Goal: Transaction & Acquisition: Purchase product/service

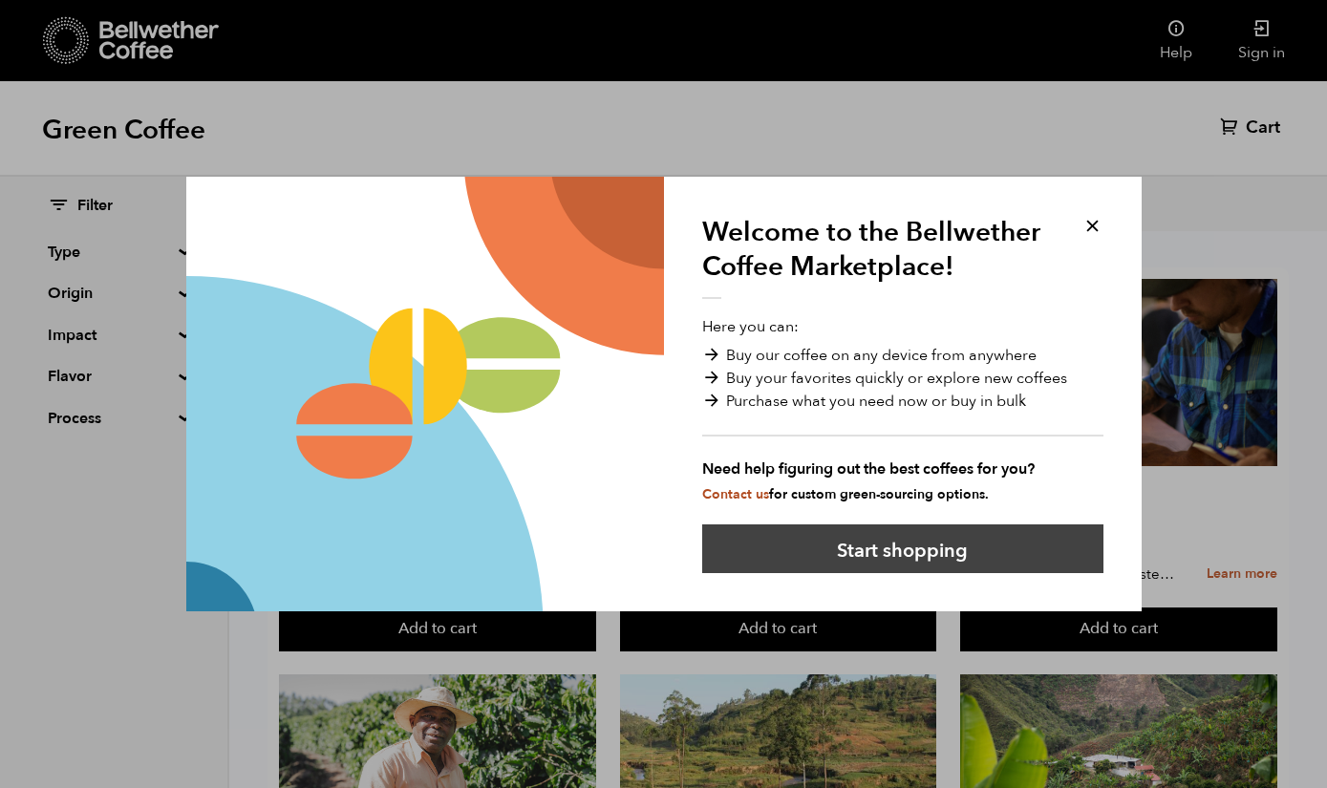
click at [909, 550] on button "Start shopping" at bounding box center [902, 549] width 401 height 49
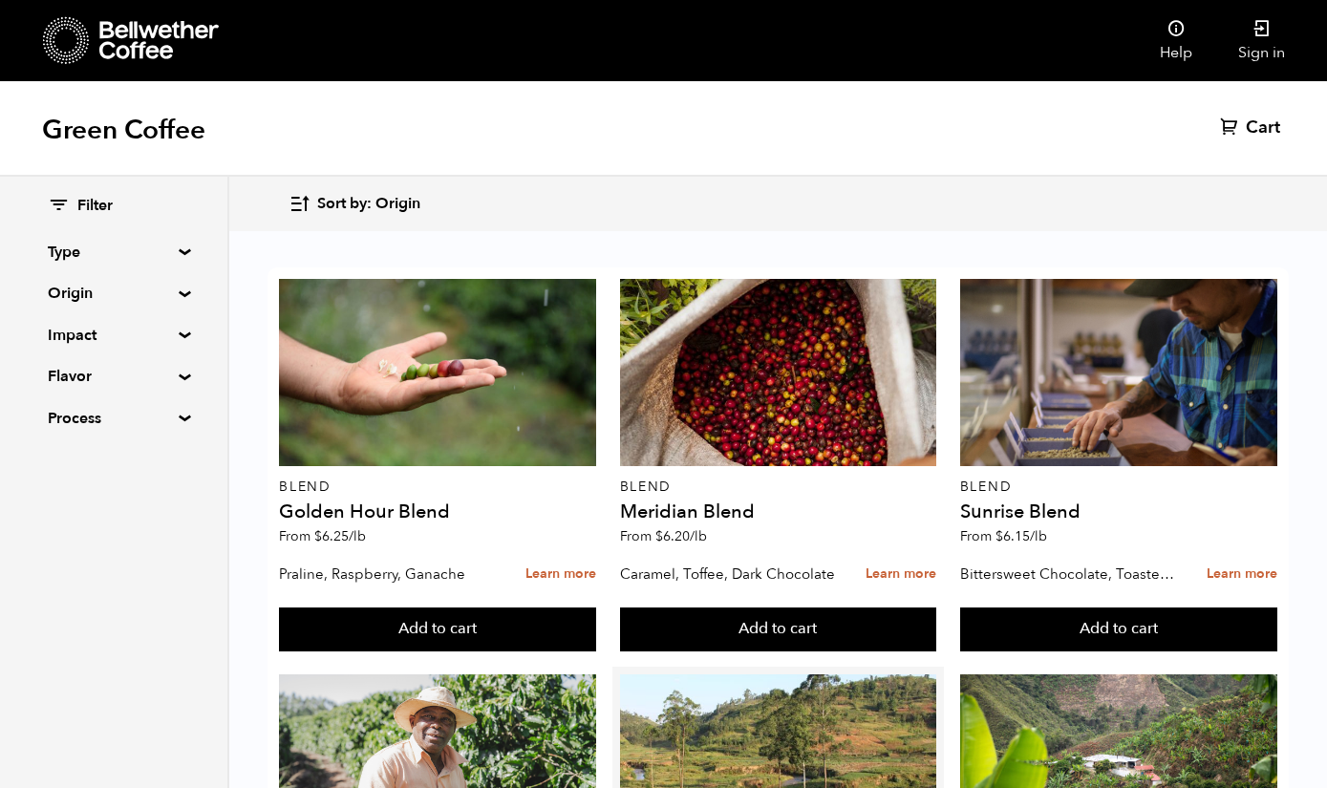
scroll to position [1154, 0]
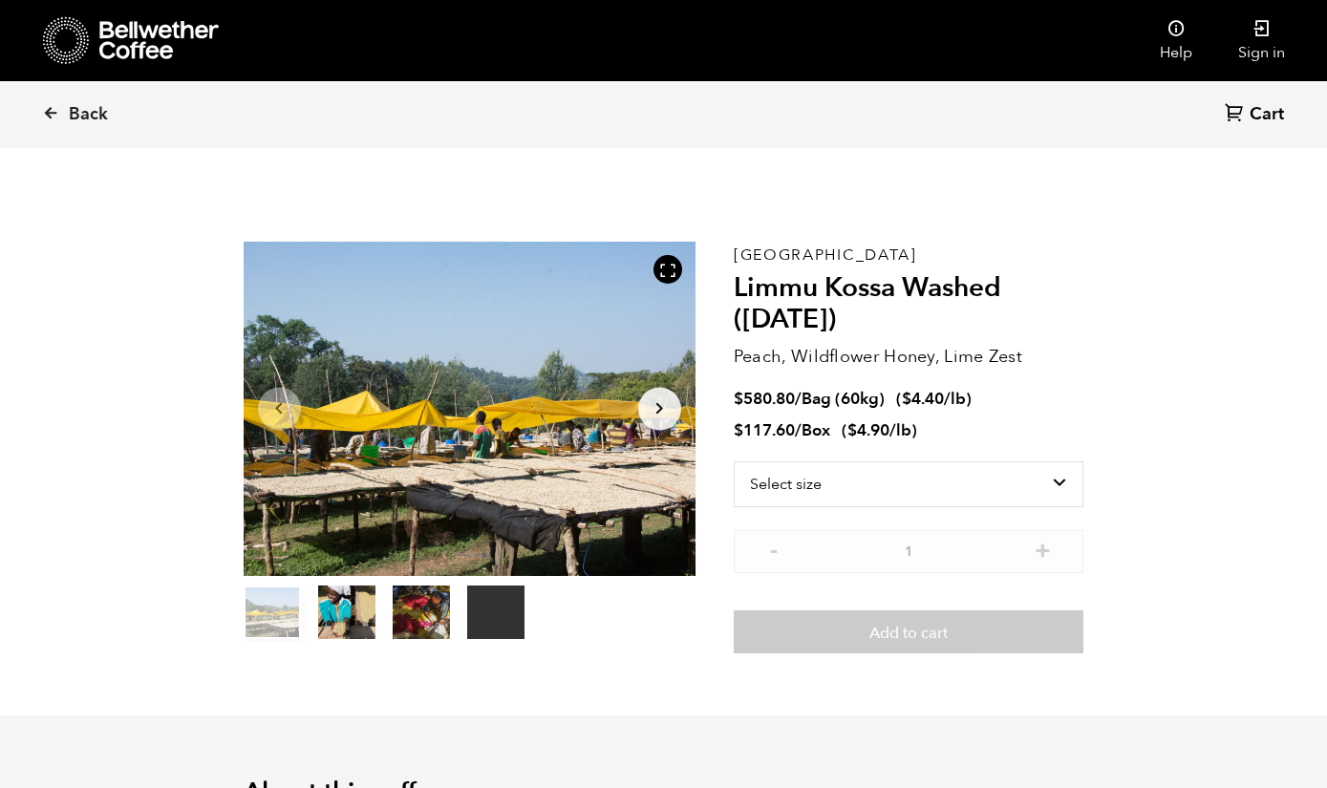
scroll to position [831, 818]
click at [1046, 485] on select "Select size Bag (60kg) (132 lbs) Box (24 lbs)" at bounding box center [909, 485] width 351 height 46
select select "box"
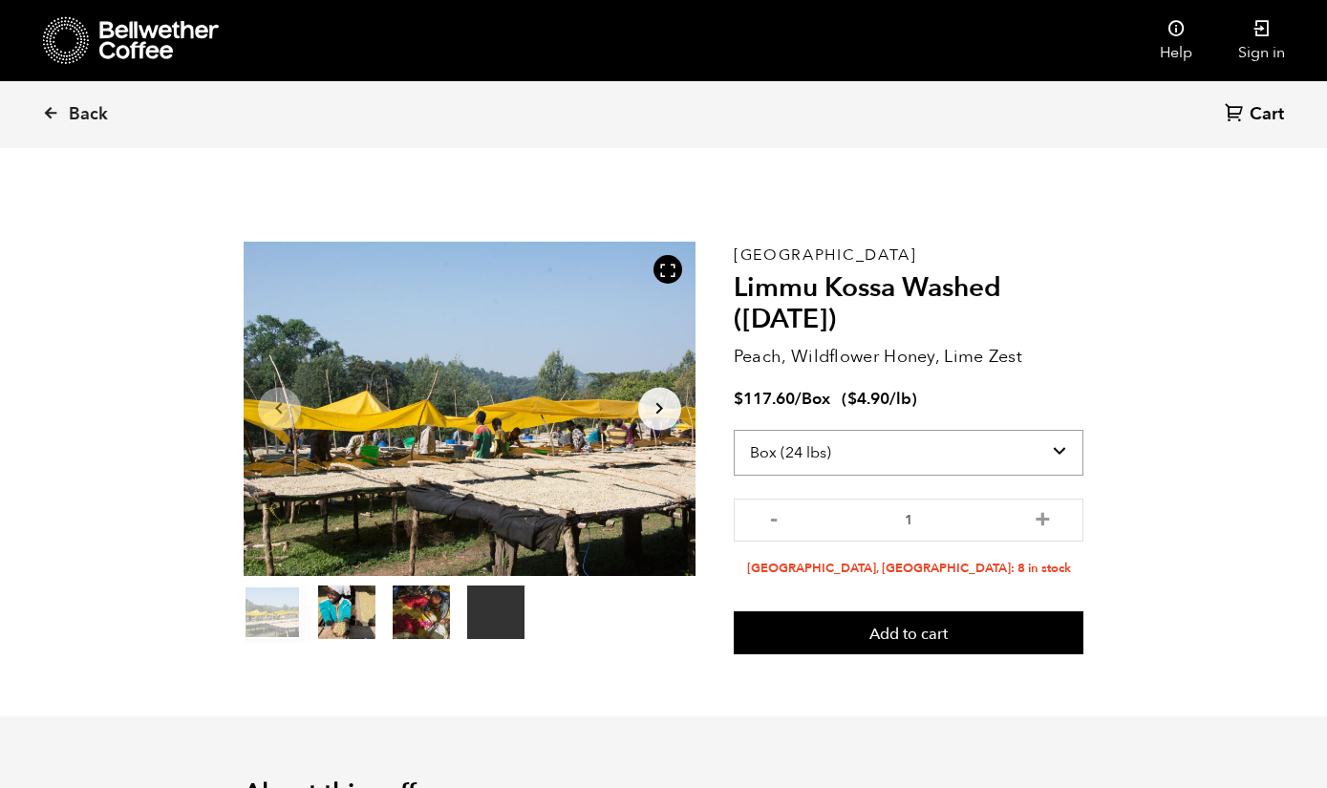
click at [1053, 450] on select "Select size Bag (60kg) (132 lbs) Box (24 lbs)" at bounding box center [909, 453] width 351 height 46
click at [1044, 518] on button "+" at bounding box center [1043, 517] width 24 height 19
type input "3"
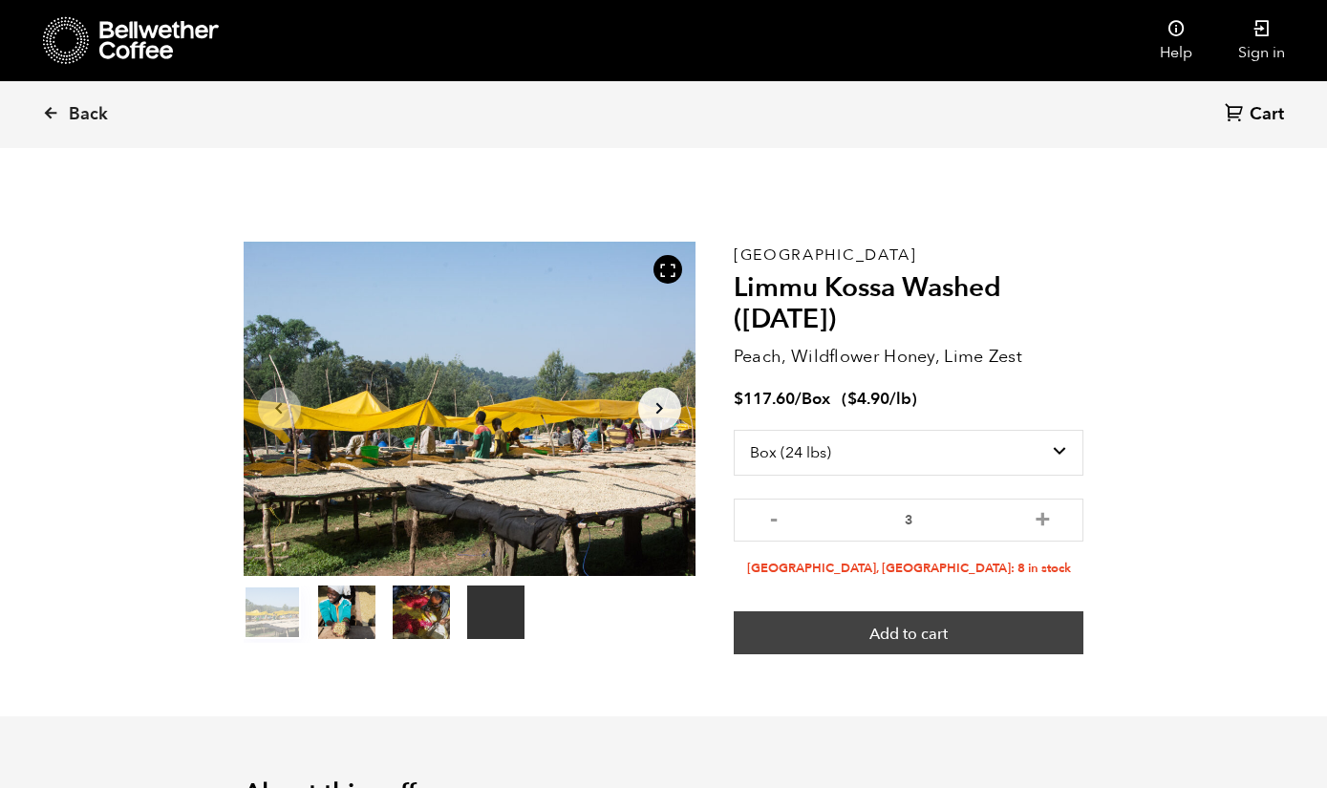
click at [902, 636] on button "Add to cart" at bounding box center [909, 634] width 351 height 44
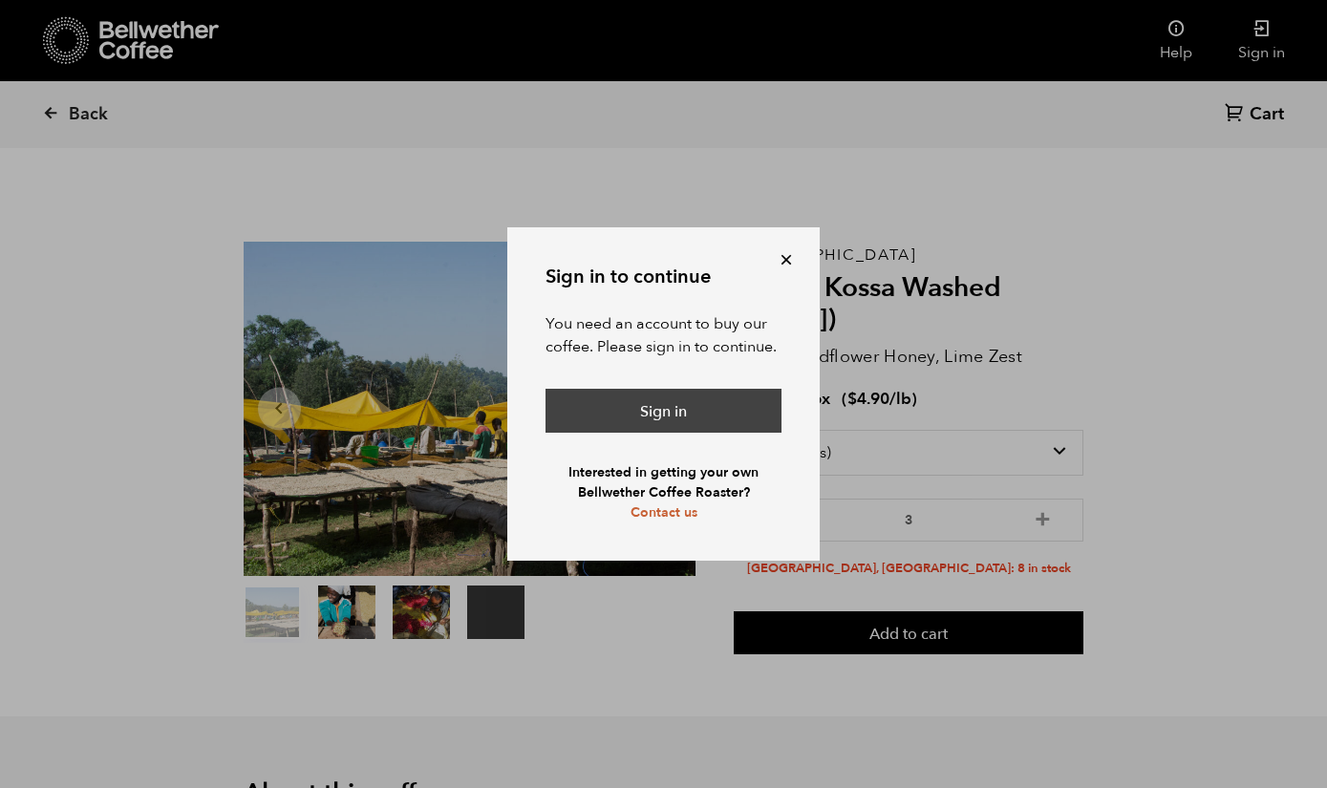
click at [658, 409] on link "Sign in" at bounding box center [664, 411] width 236 height 44
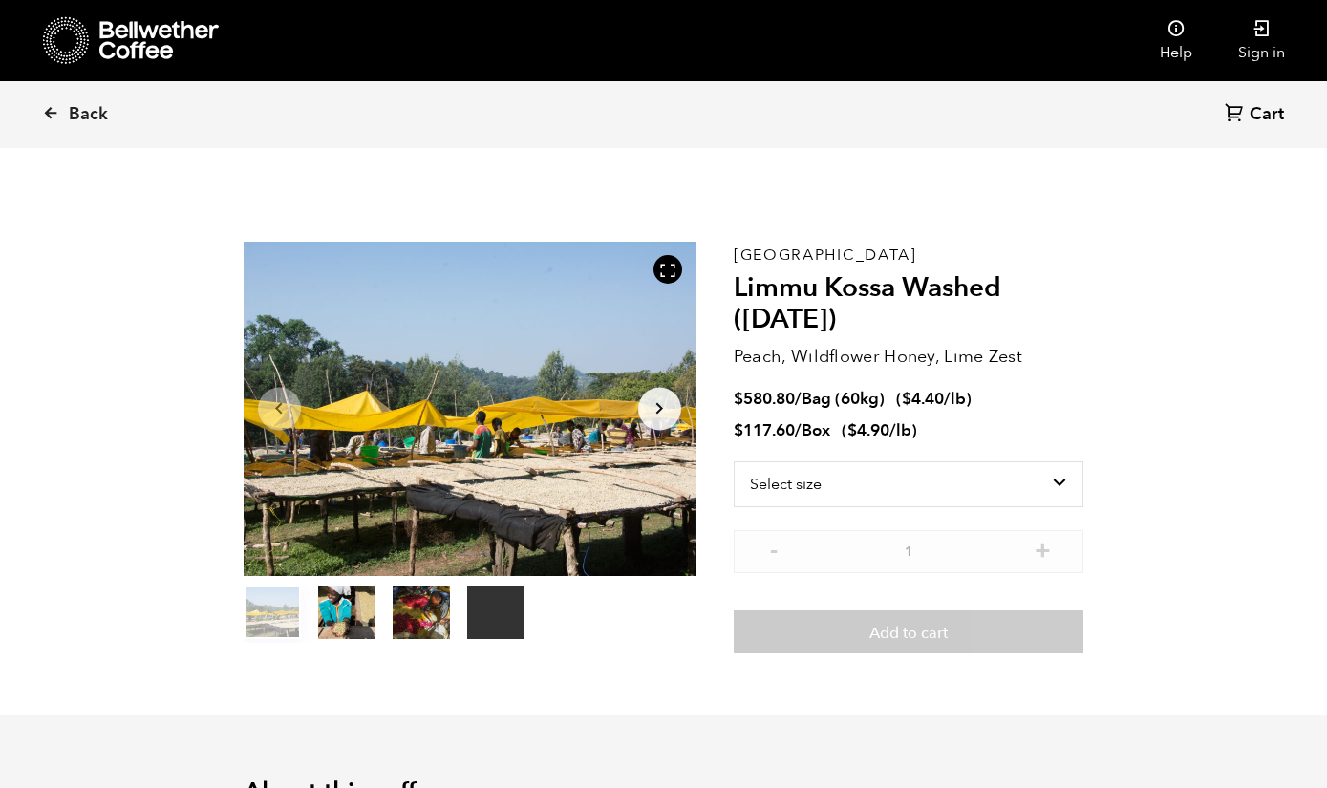
scroll to position [831, 818]
click at [1253, 19] on icon at bounding box center [1262, 28] width 19 height 19
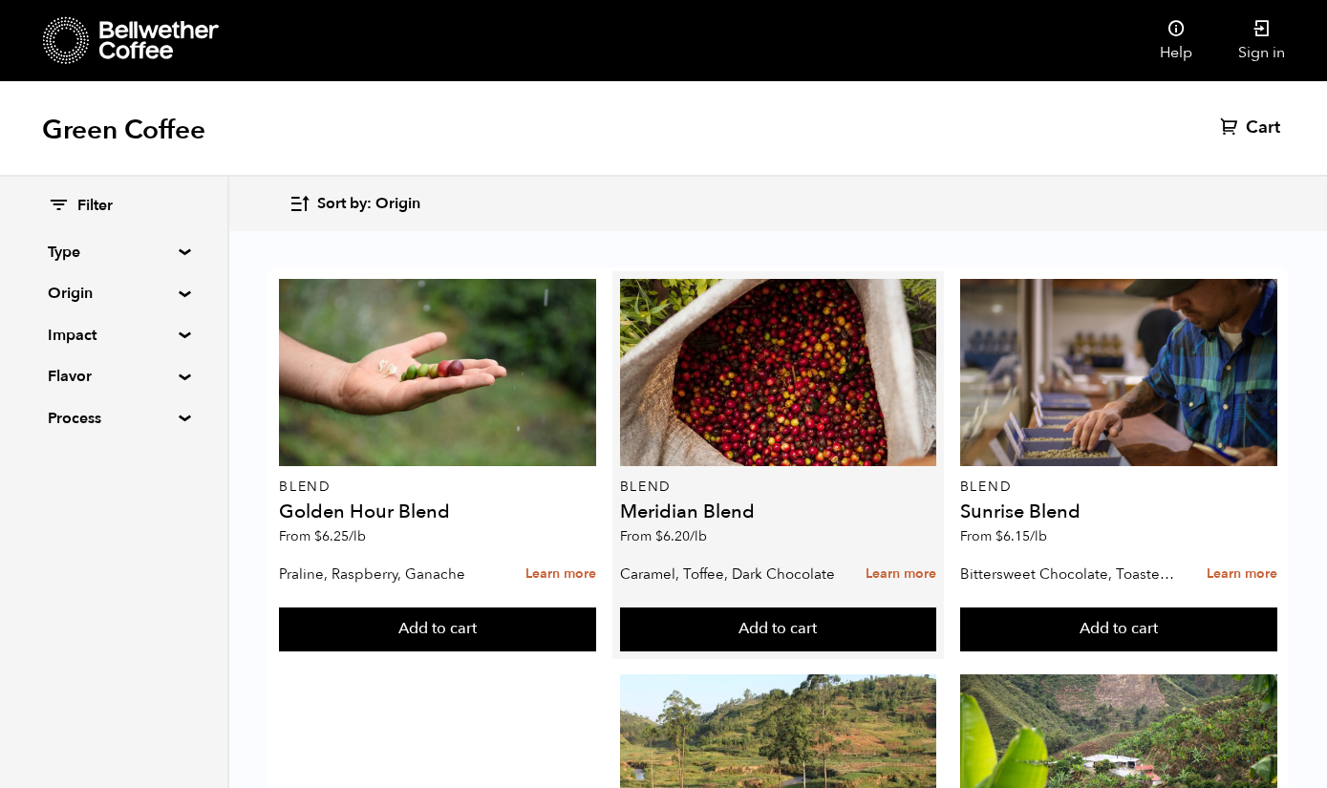
scroll to position [80, 0]
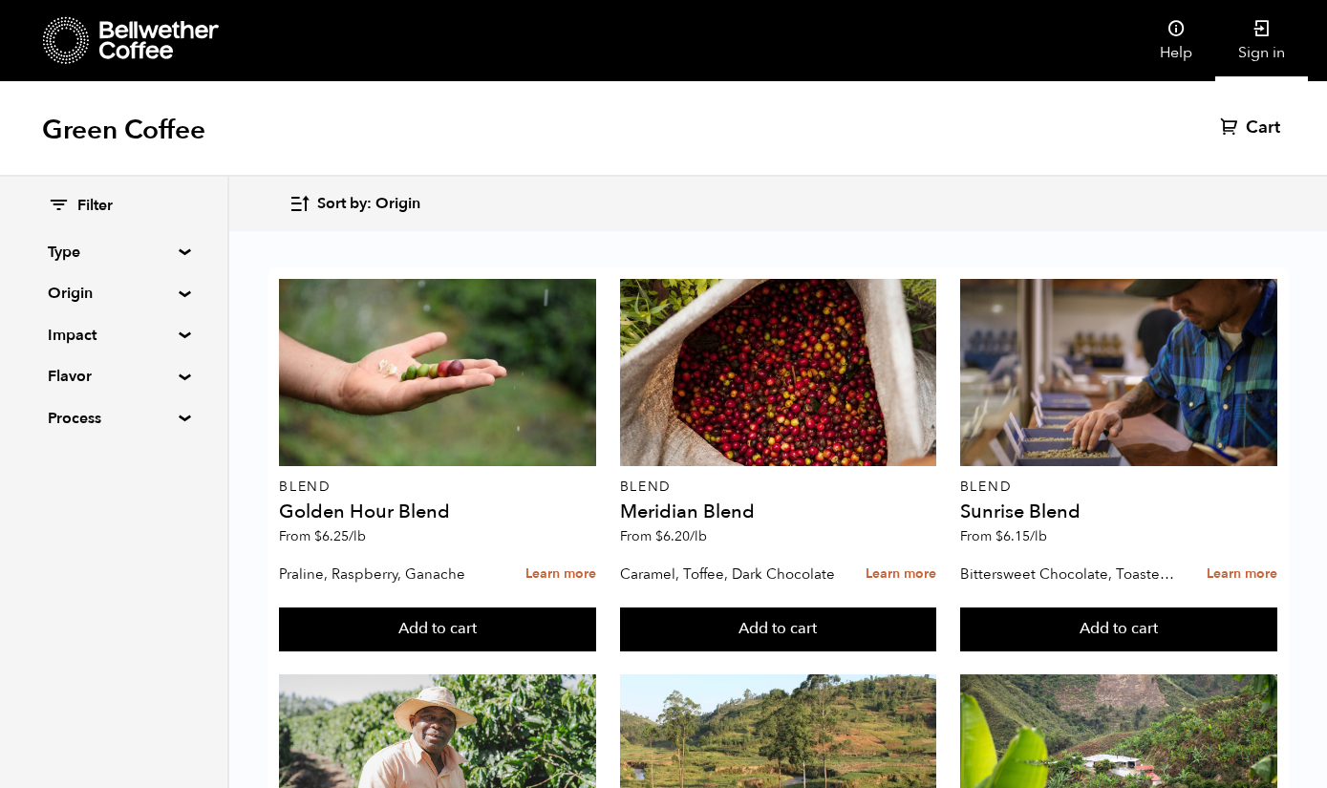
click at [1267, 28] on icon at bounding box center [1262, 28] width 19 height 19
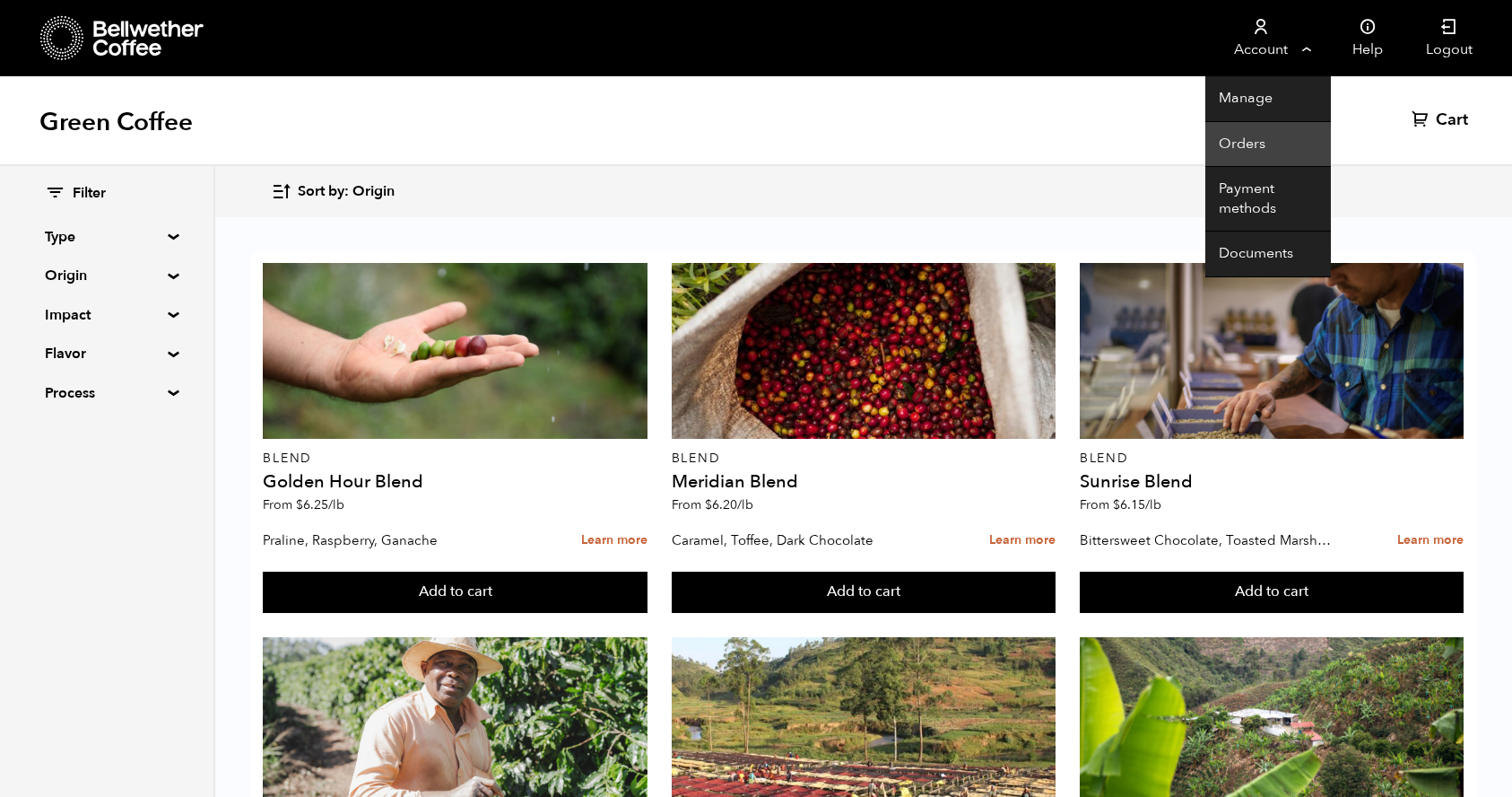
click at [1242, 144] on link "Orders" at bounding box center [1268, 145] width 126 height 46
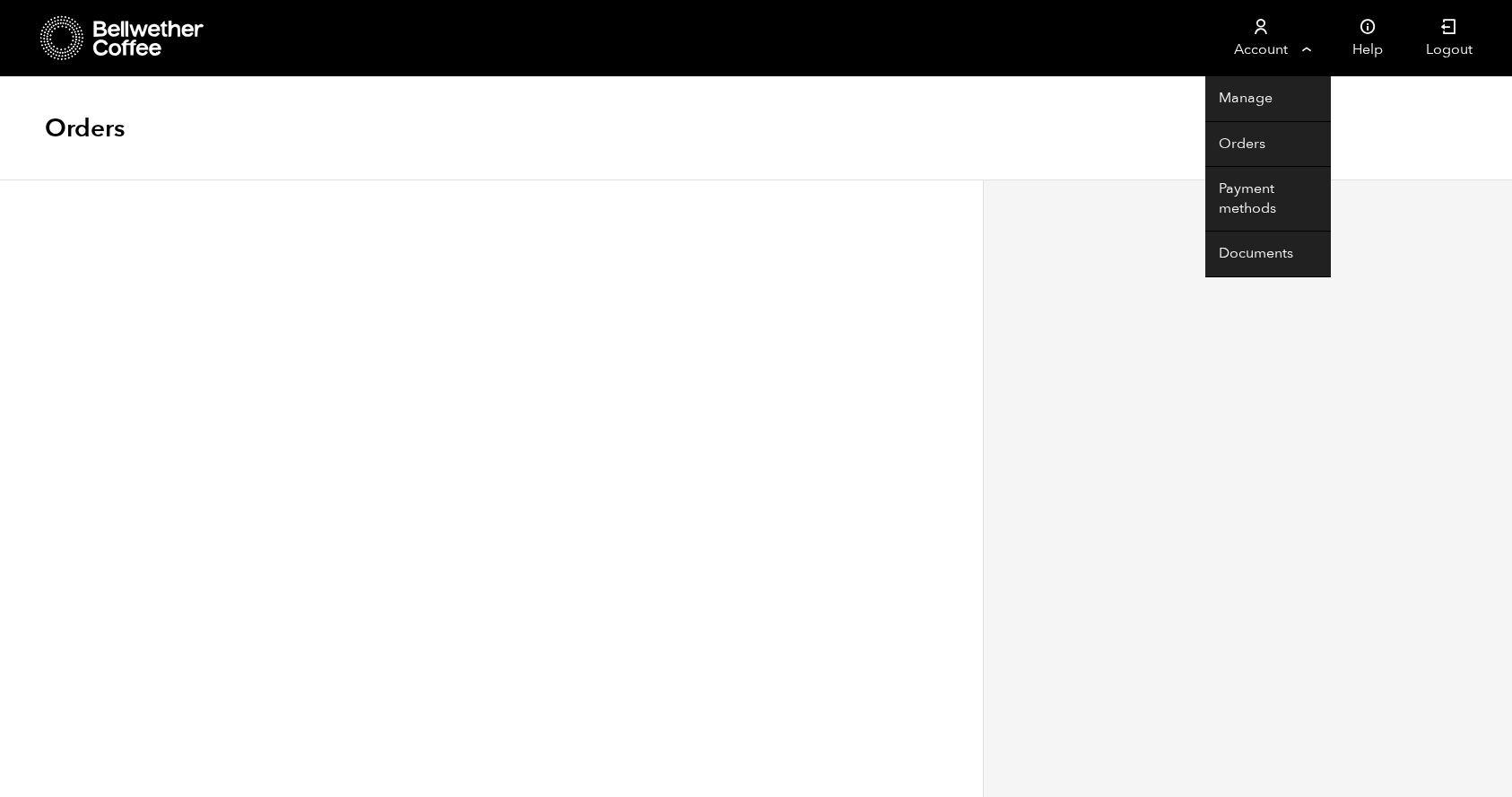
click at [1260, 25] on icon at bounding box center [1260, 26] width 18 height 18
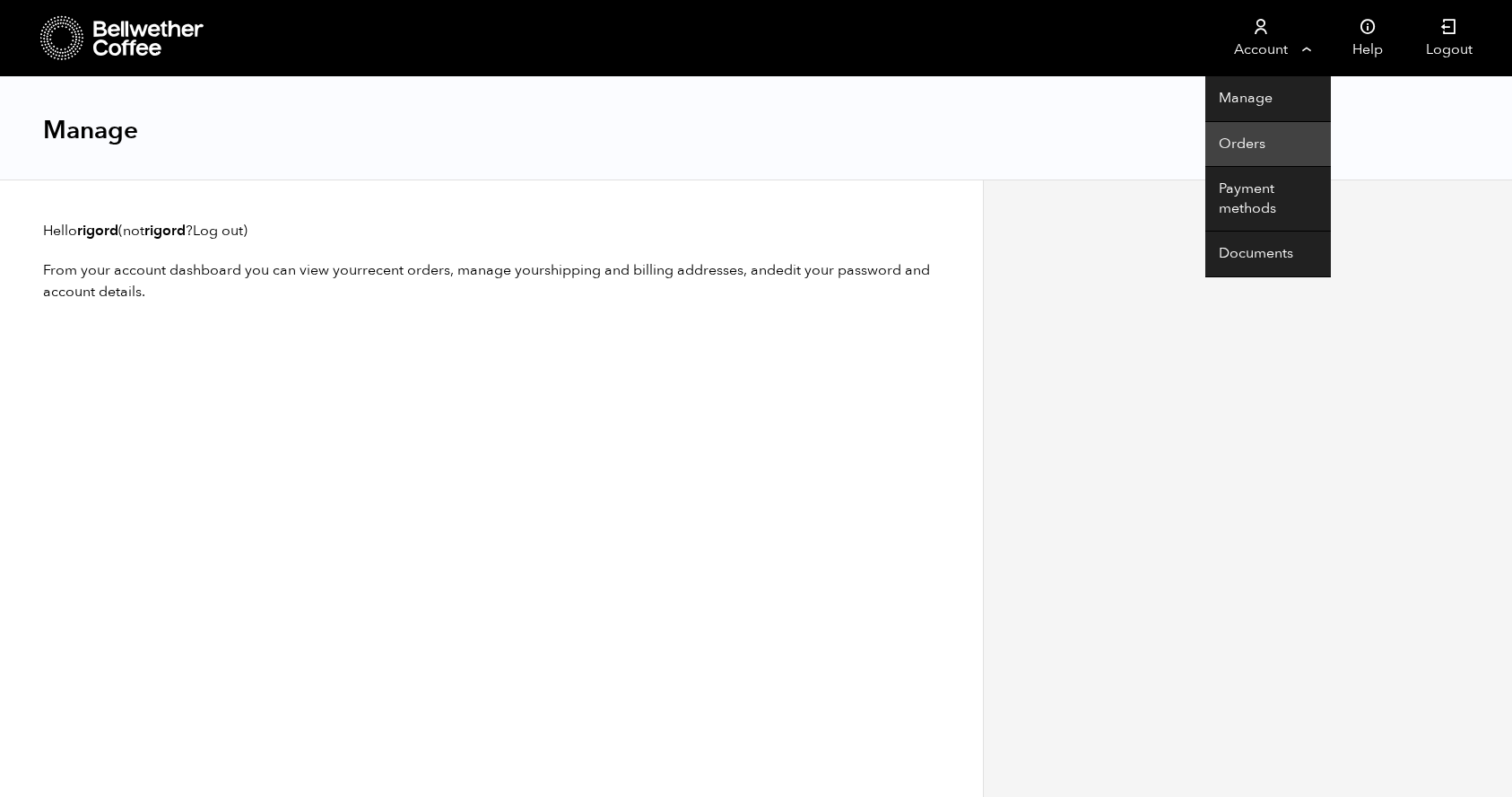
click at [1235, 142] on link "Orders" at bounding box center [1268, 145] width 126 height 46
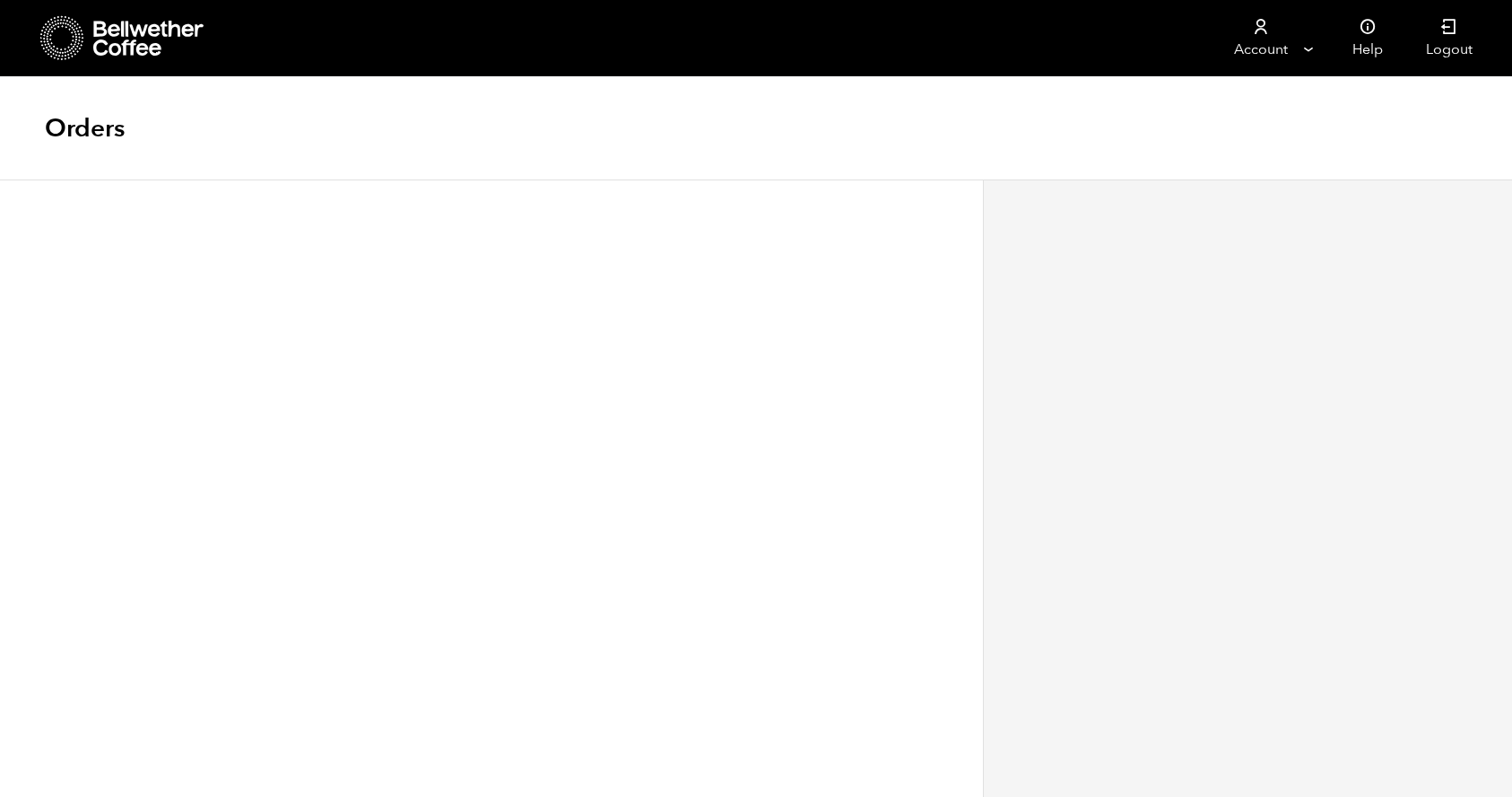
click at [141, 24] on icon at bounding box center [148, 38] width 112 height 36
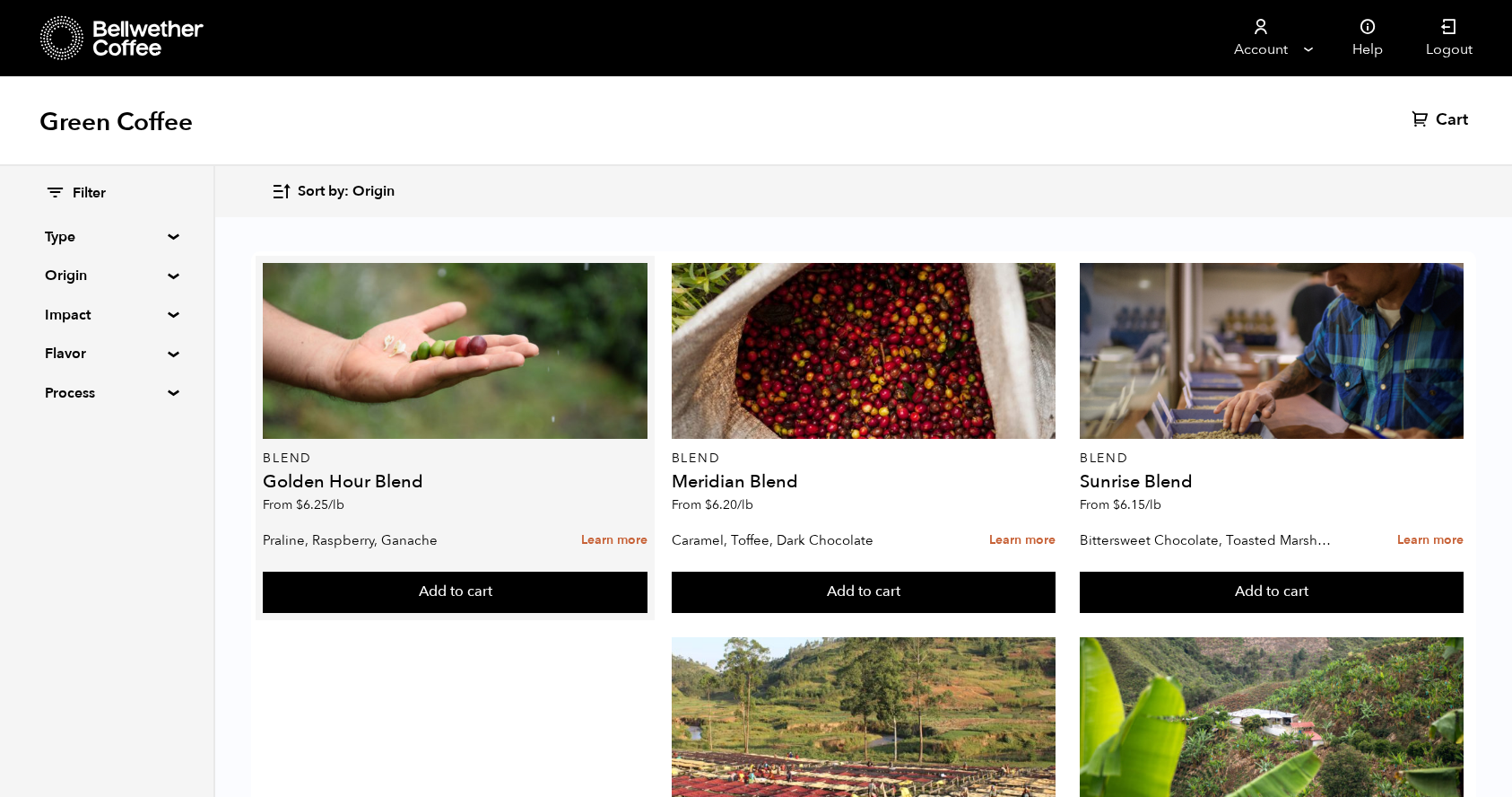
scroll to position [1087, 0]
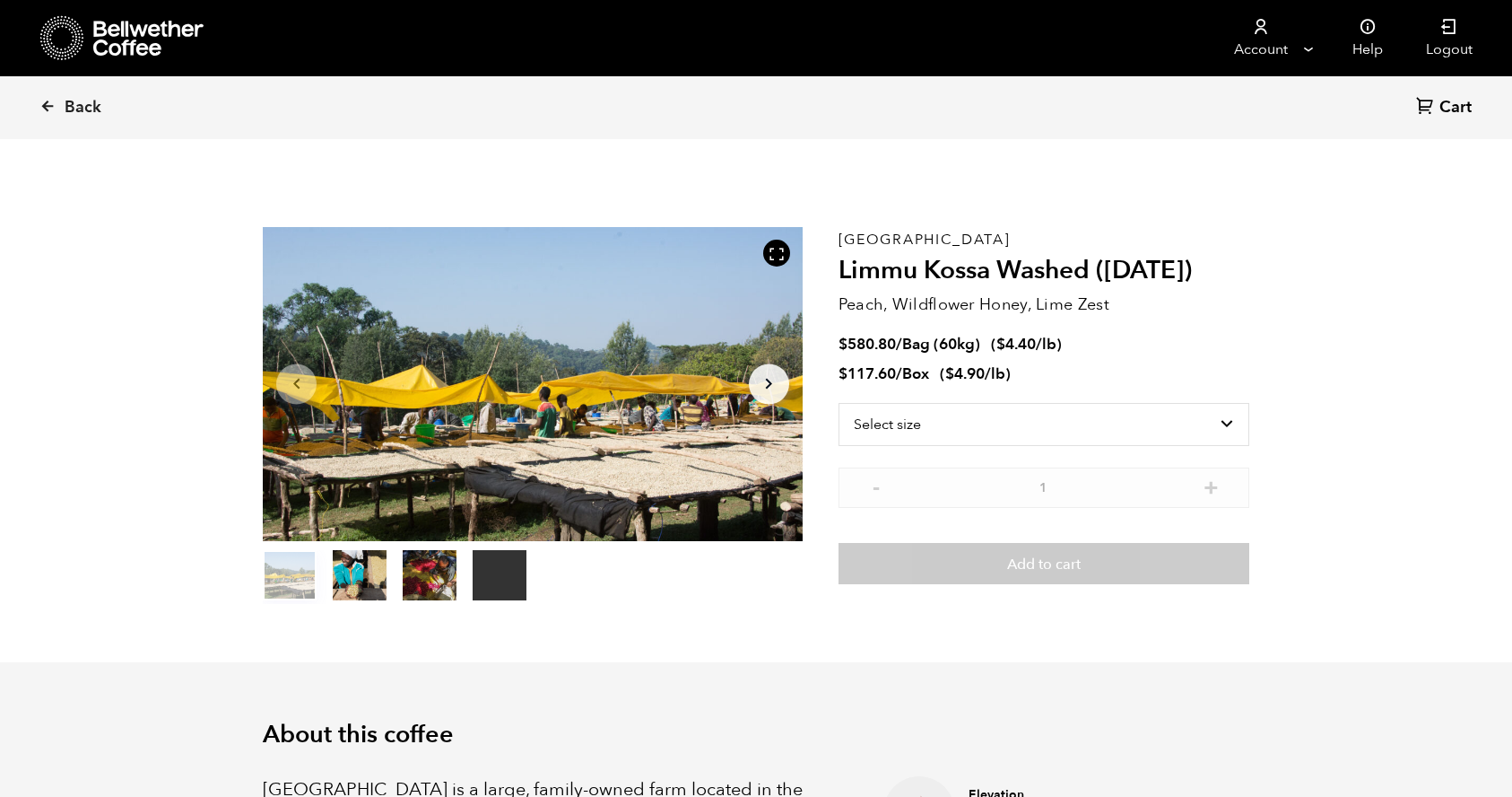
scroll to position [780, 955]
click at [1131, 418] on select "Select size Bag (60kg) (132 lbs) Box (24 lbs)" at bounding box center [1045, 424] width 411 height 43
select select "box"
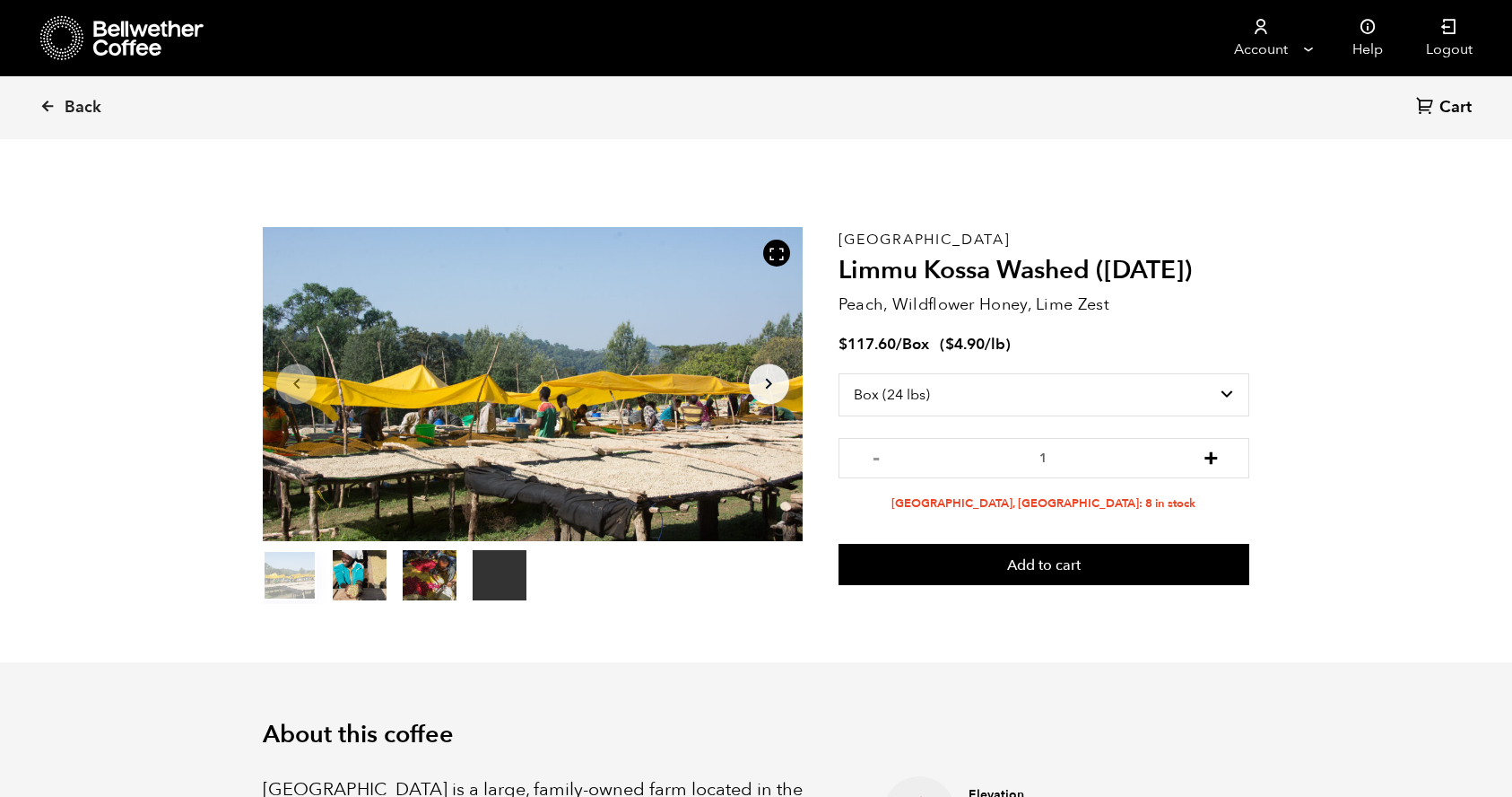
click at [1212, 456] on button "+" at bounding box center [1212, 455] width 23 height 18
type input "3"
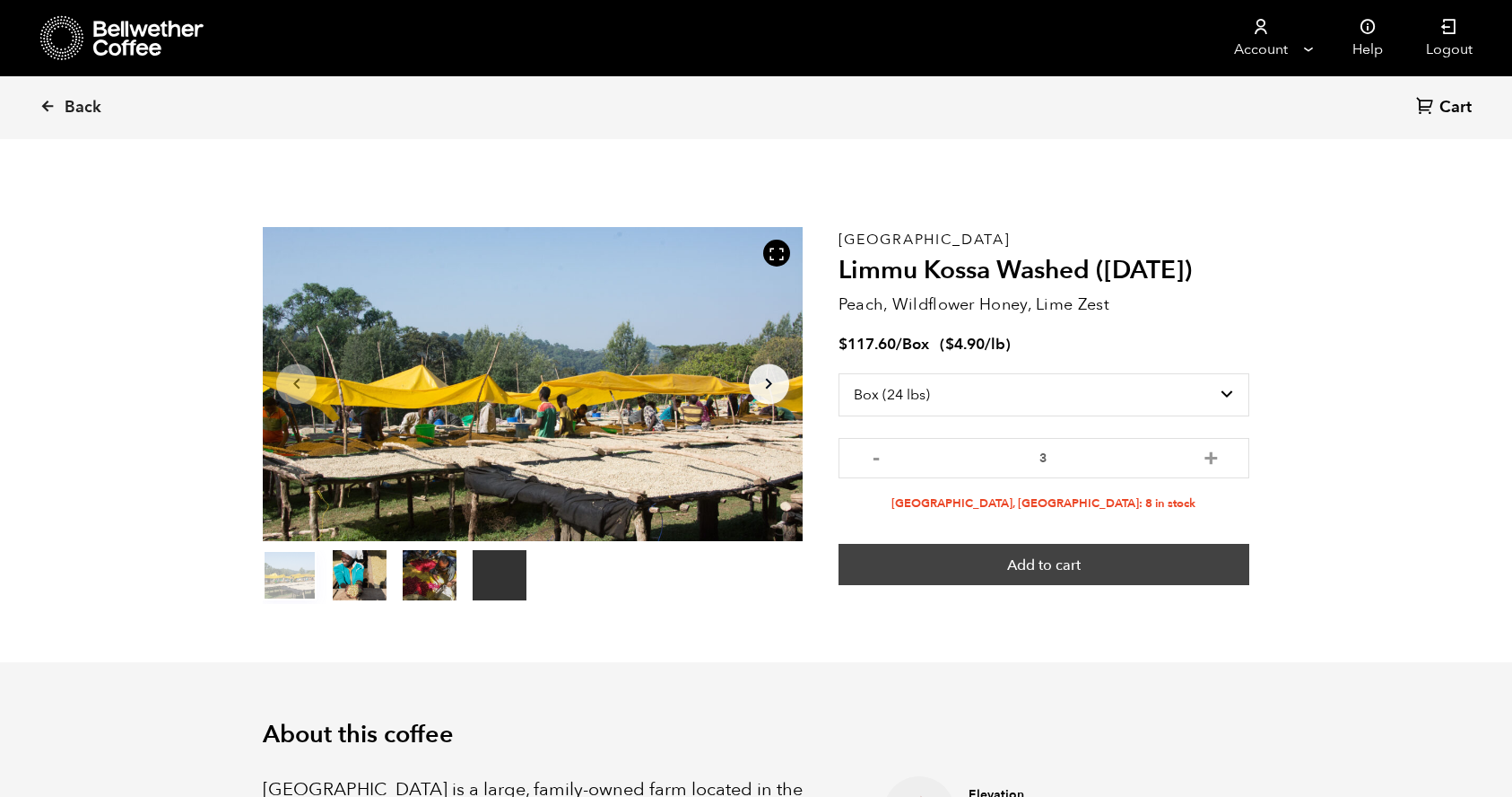
click at [1037, 562] on button "Add to cart" at bounding box center [1045, 564] width 411 height 41
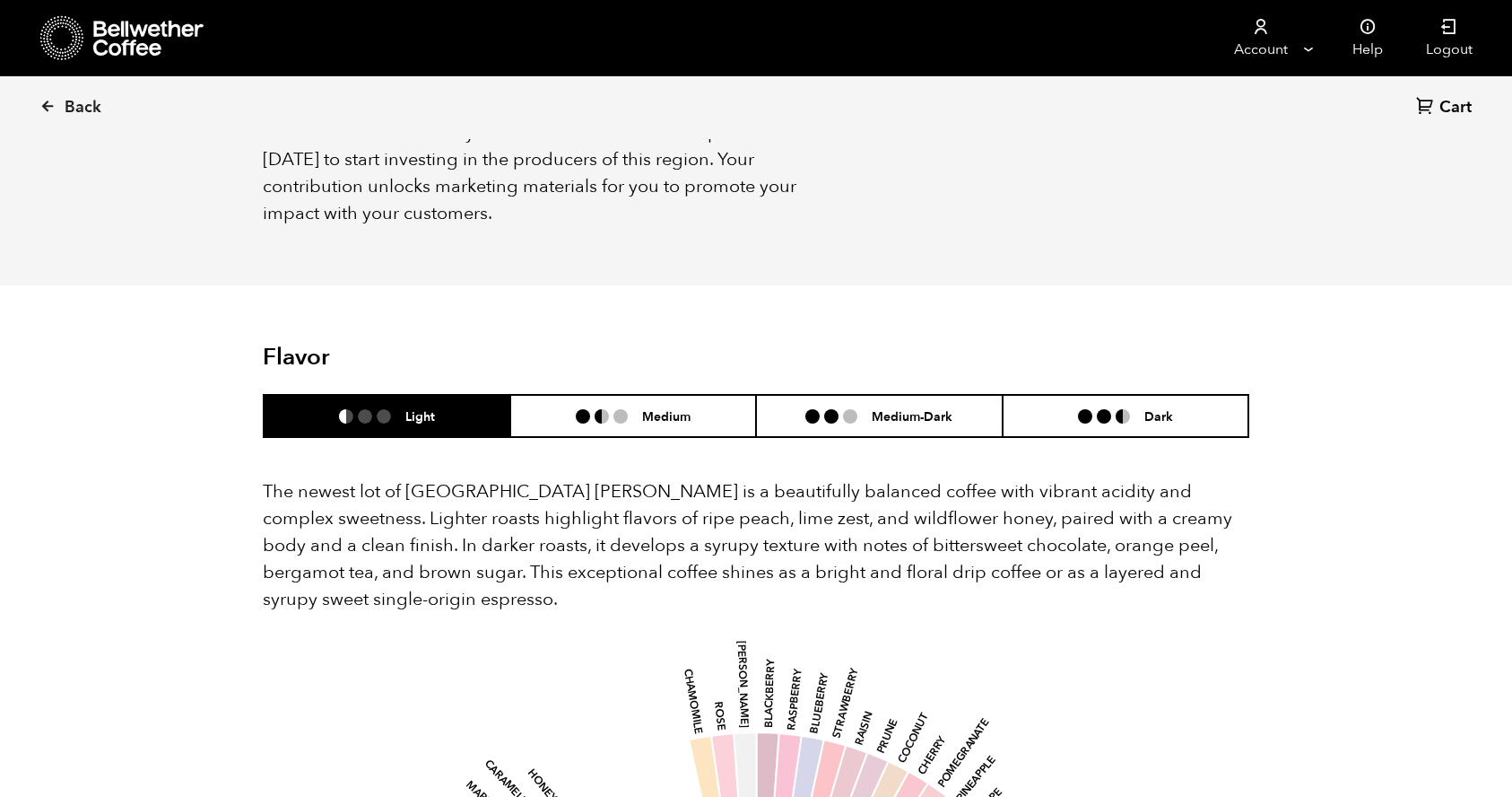
scroll to position [1223, 0]
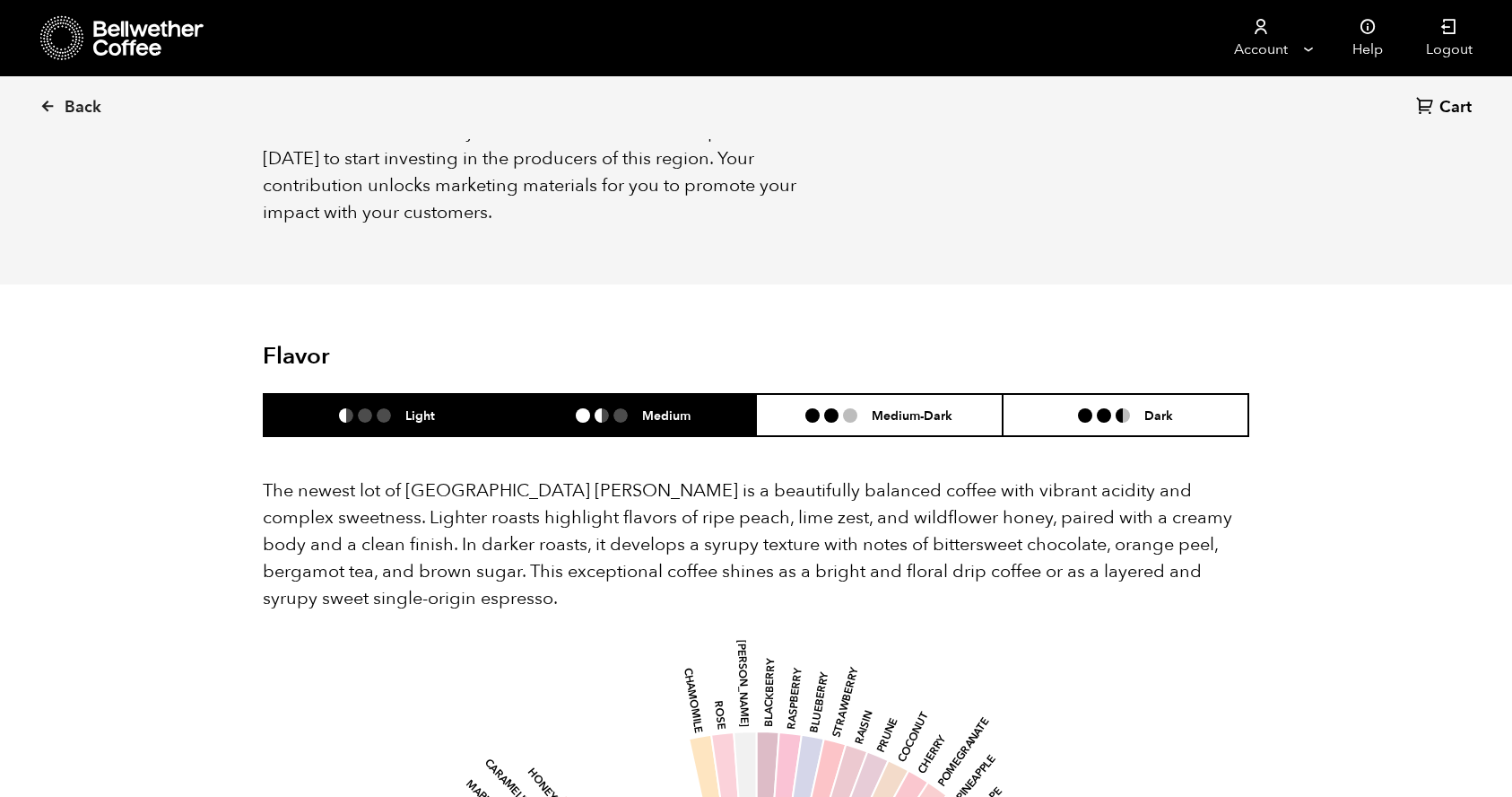
click at [656, 407] on h6 "Medium" at bounding box center [666, 415] width 49 height 15
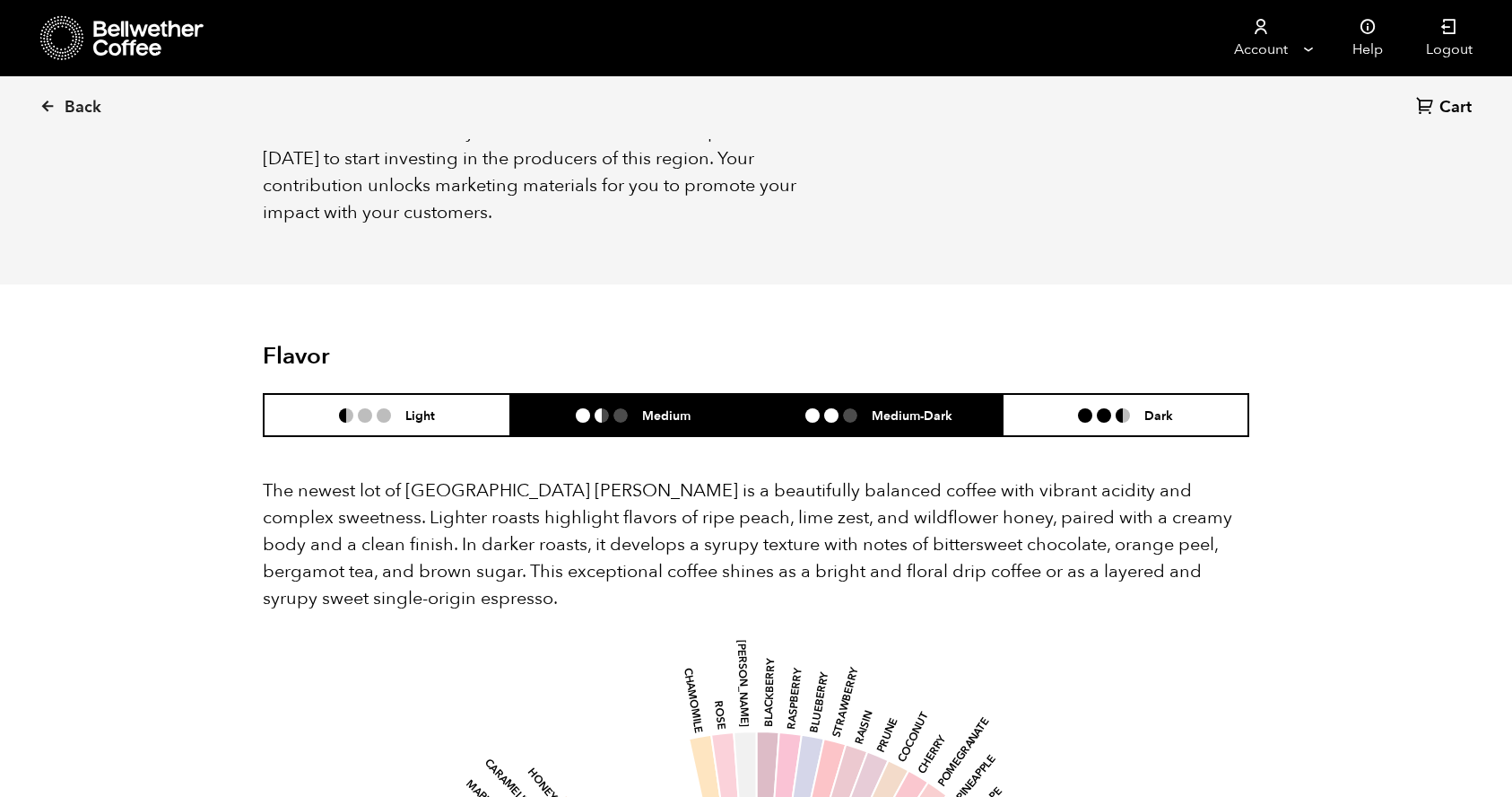
click at [897, 400] on li "Medium-Dark" at bounding box center [879, 415] width 247 height 42
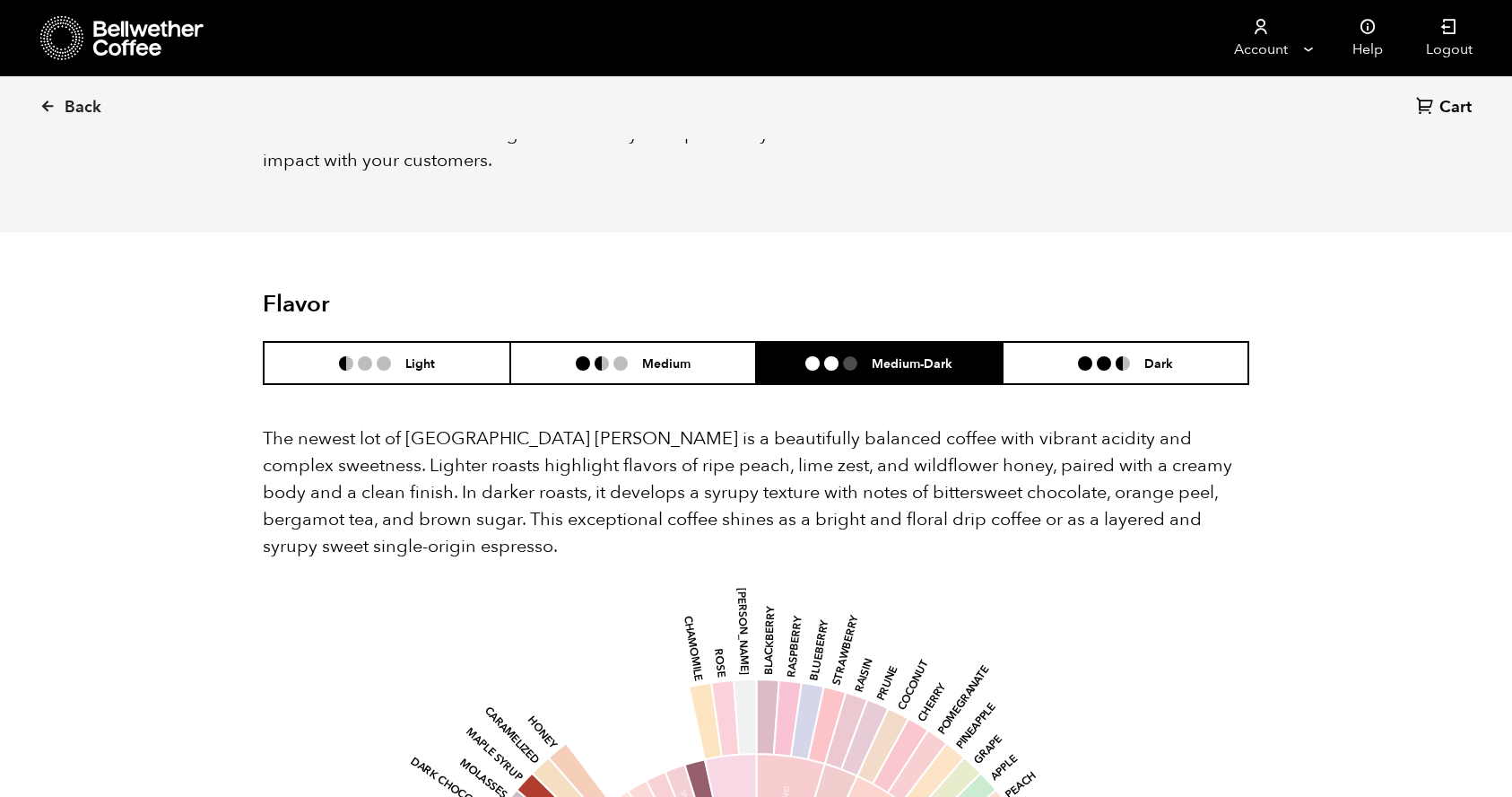
scroll to position [1295, 0]
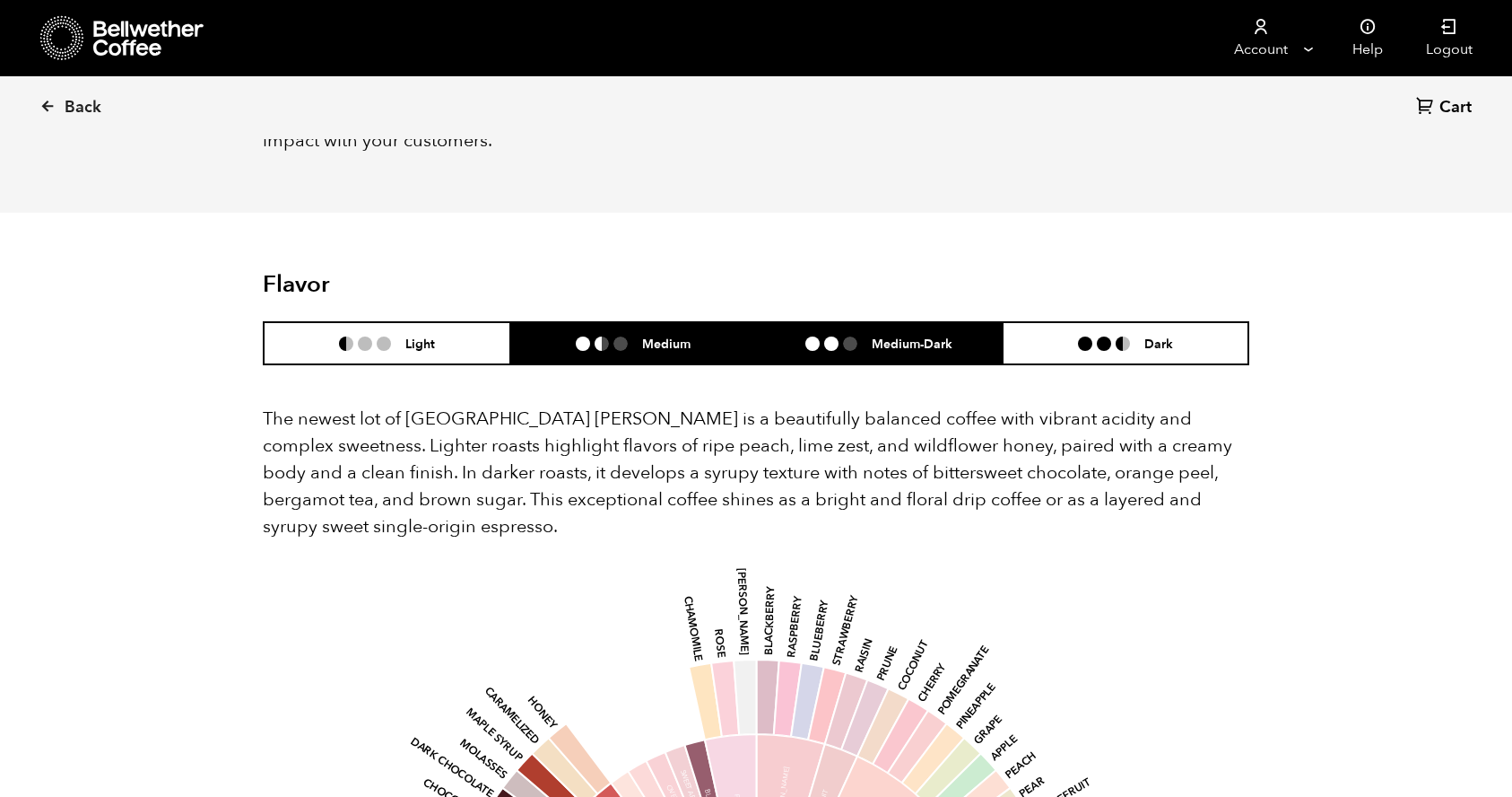
click at [667, 335] on h6 "Medium" at bounding box center [666, 343] width 49 height 15
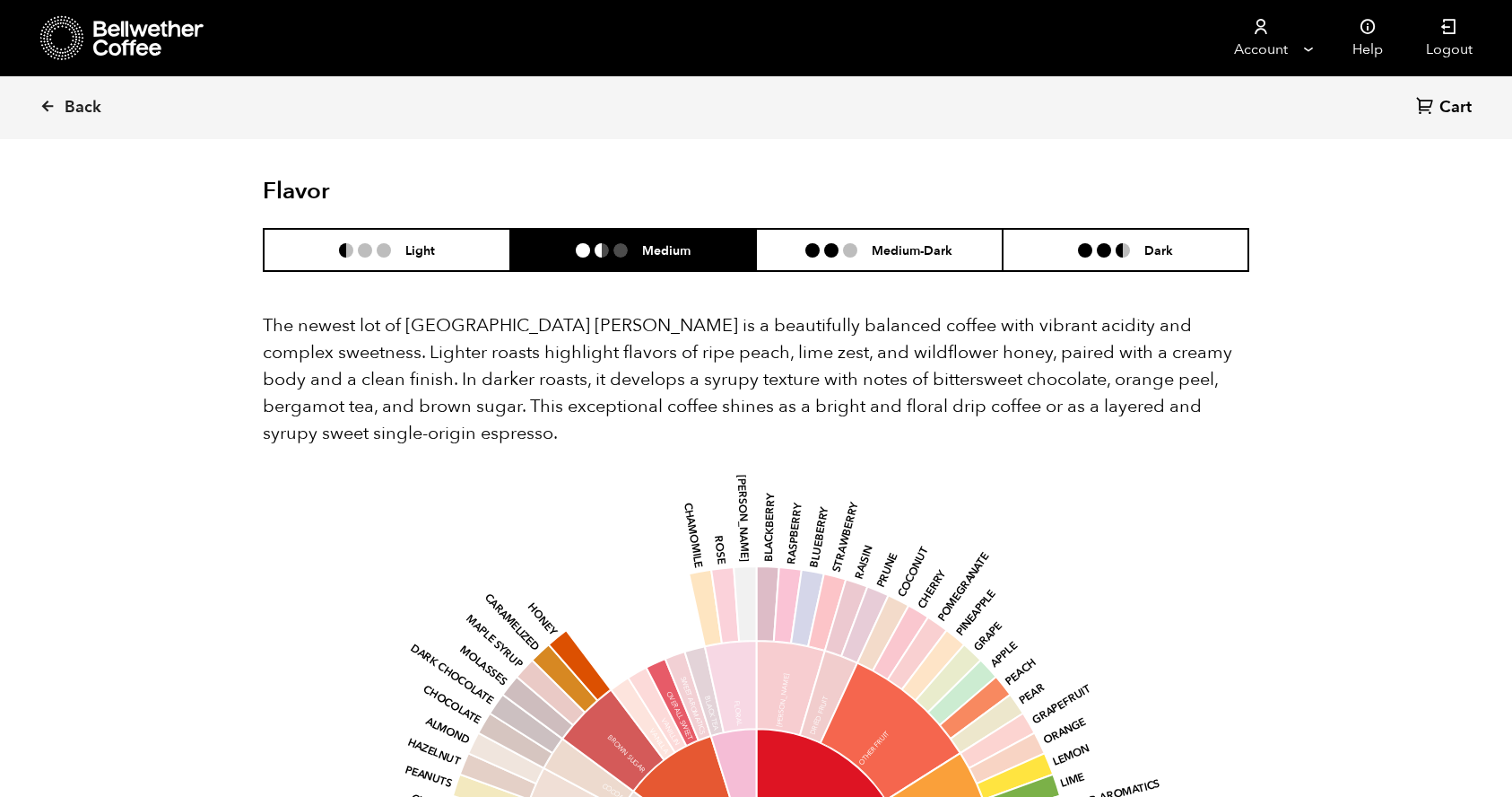
scroll to position [1396, 0]
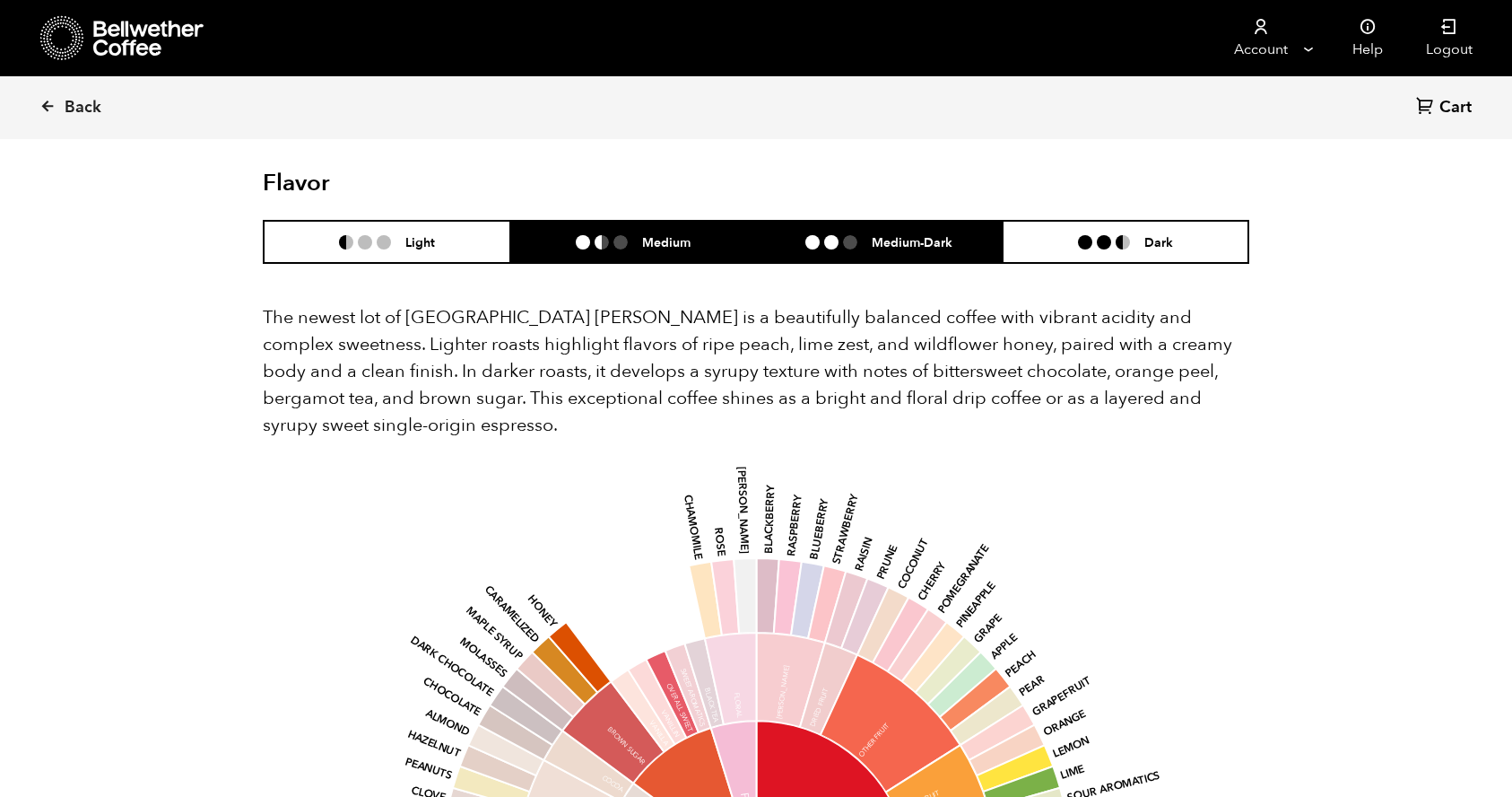
click at [841, 235] on ul at bounding box center [838, 241] width 67 height 14
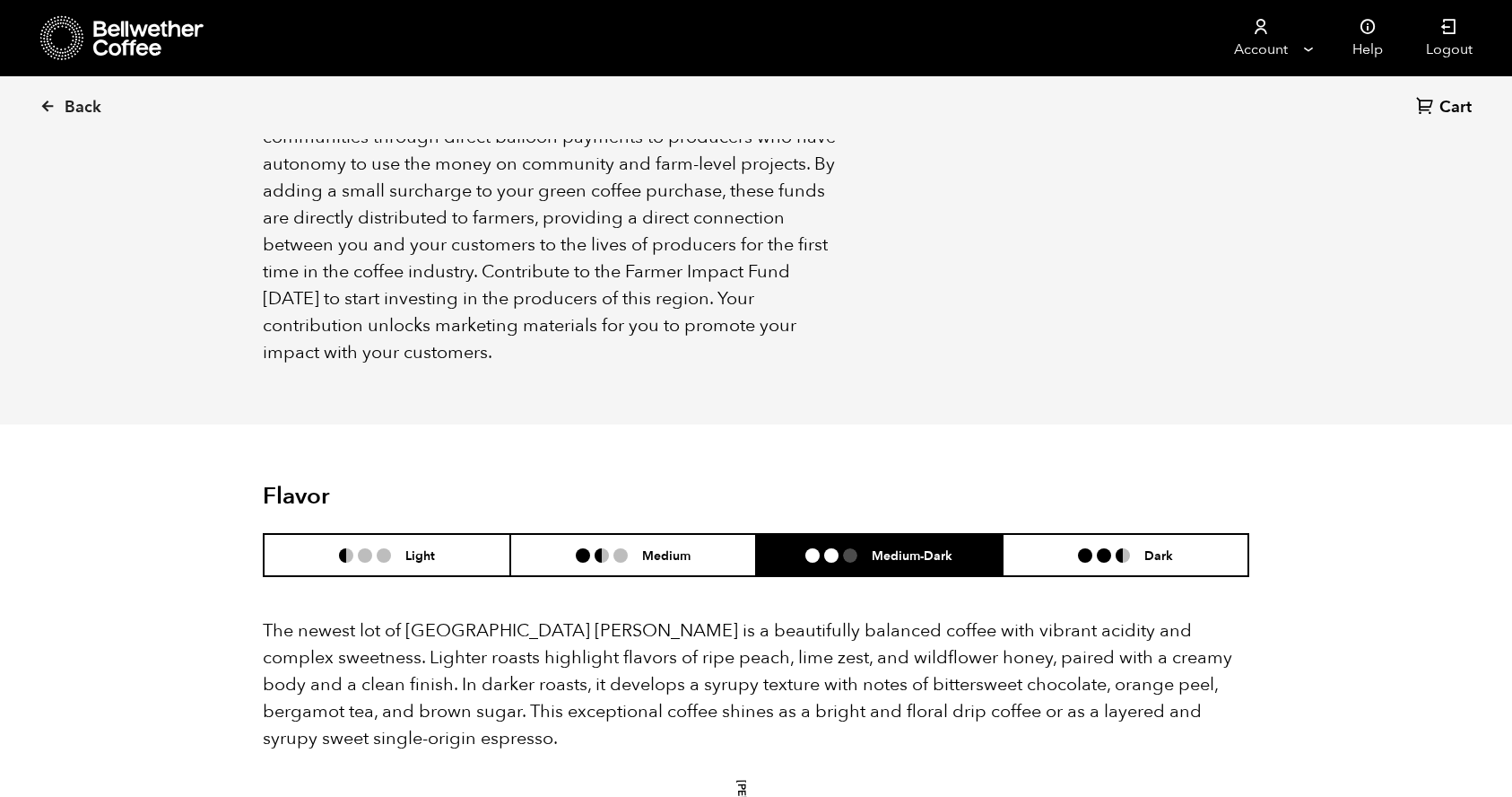
scroll to position [1104, 0]
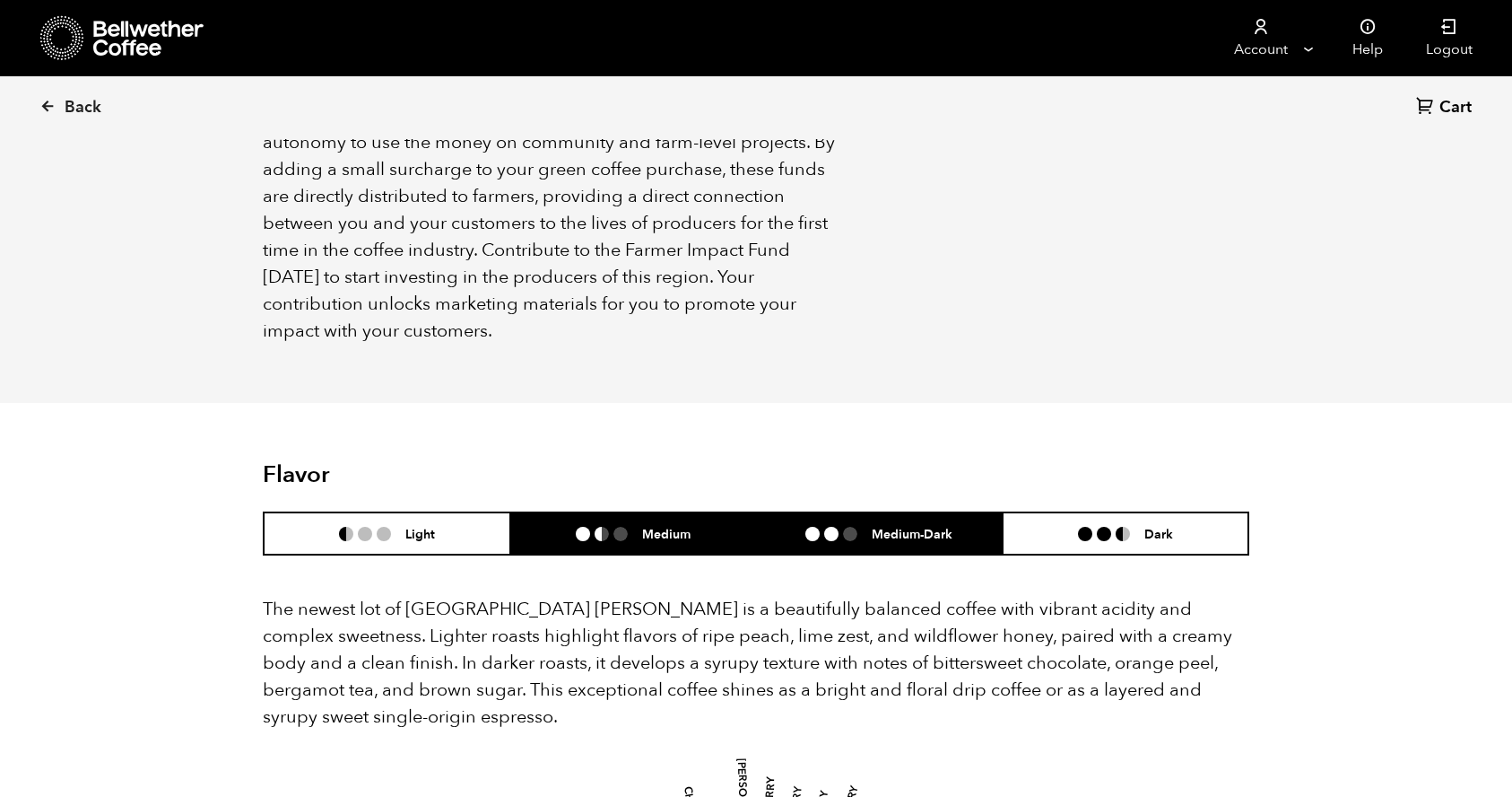
click at [580, 527] on ul at bounding box center [609, 533] width 67 height 14
click at [580, 527] on li at bounding box center [583, 533] width 14 height 14
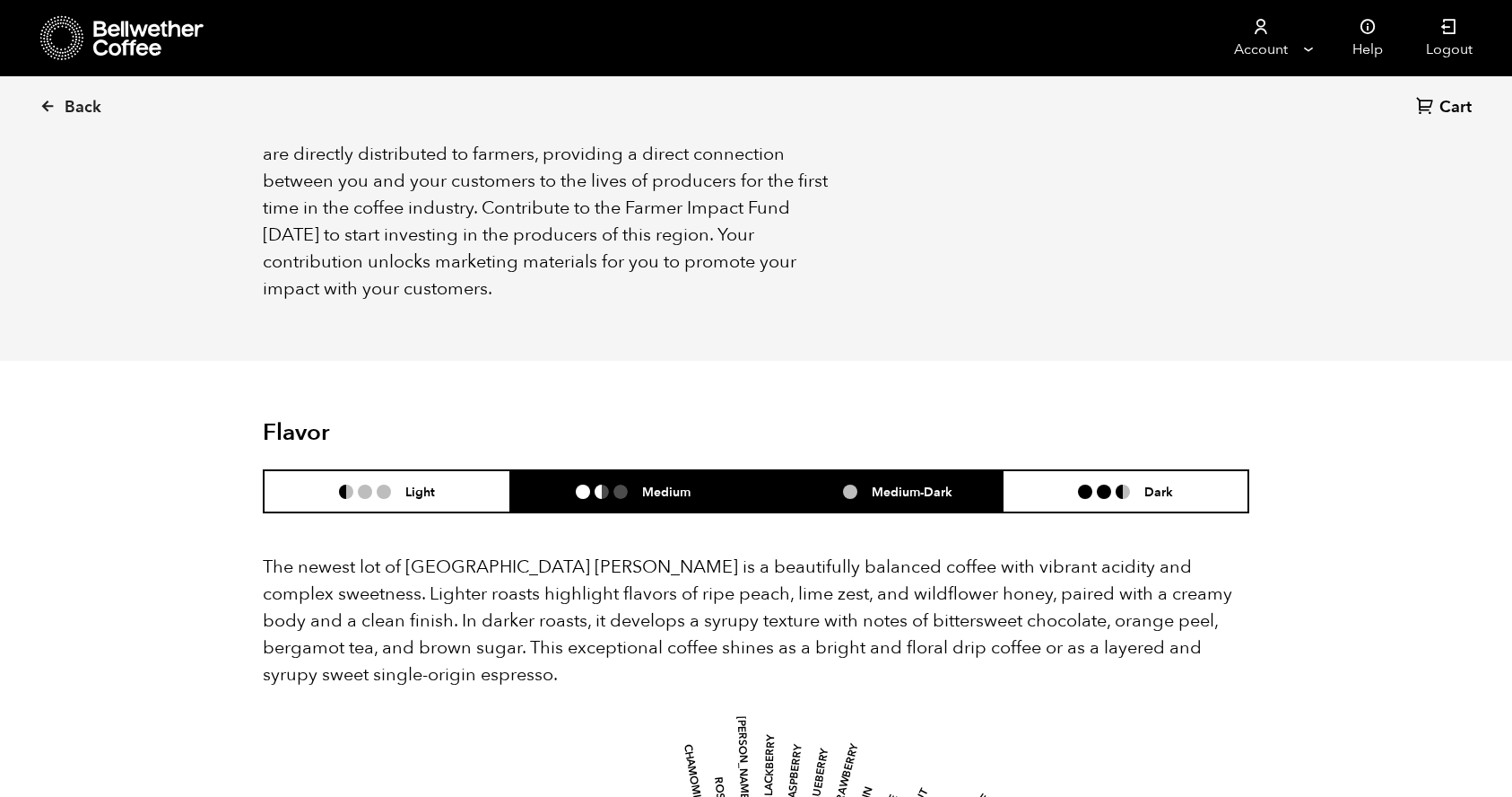
scroll to position [1131, 0]
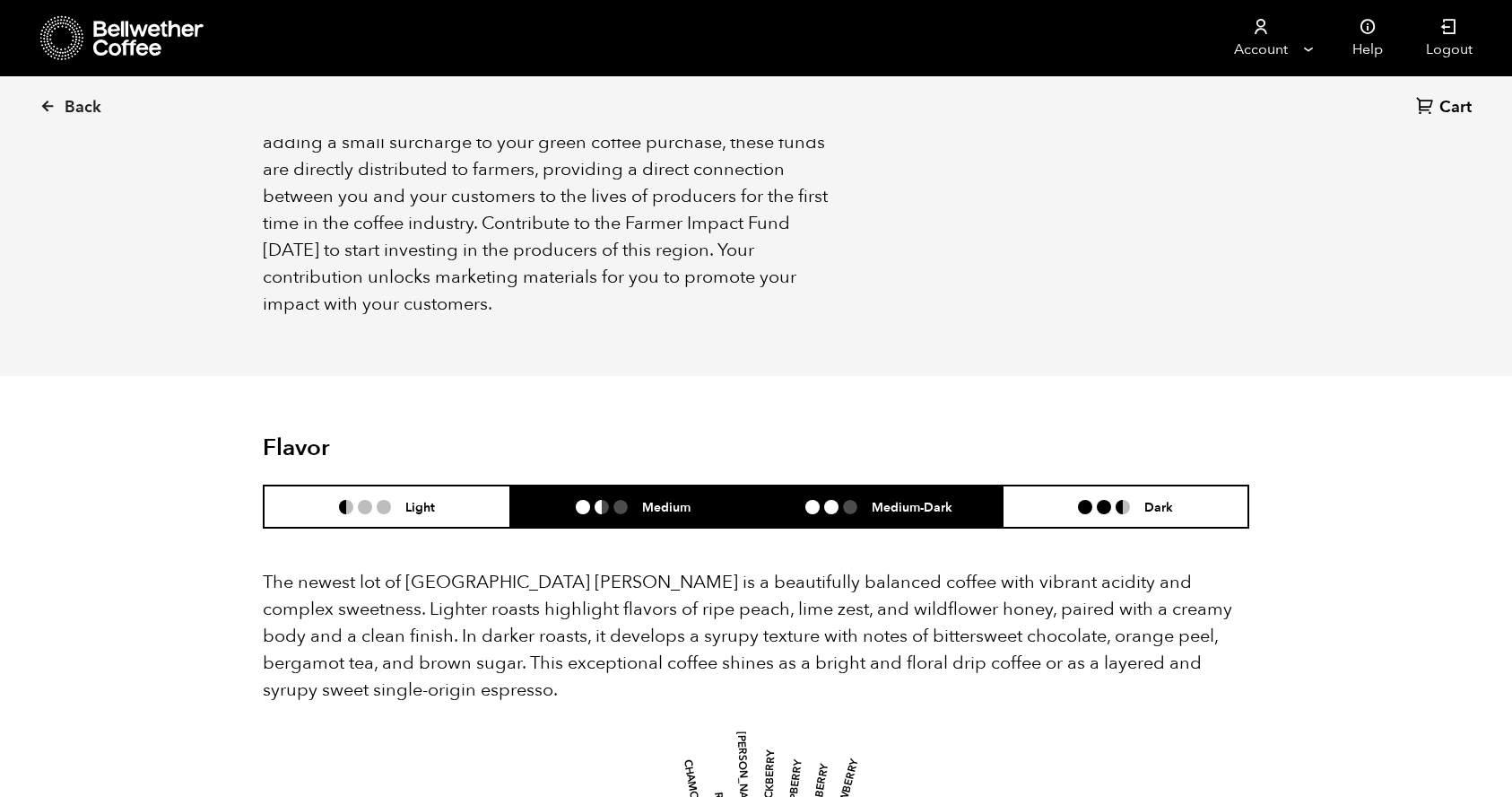
click at [904, 498] on h6 "Medium-Dark" at bounding box center [912, 506] width 81 height 15
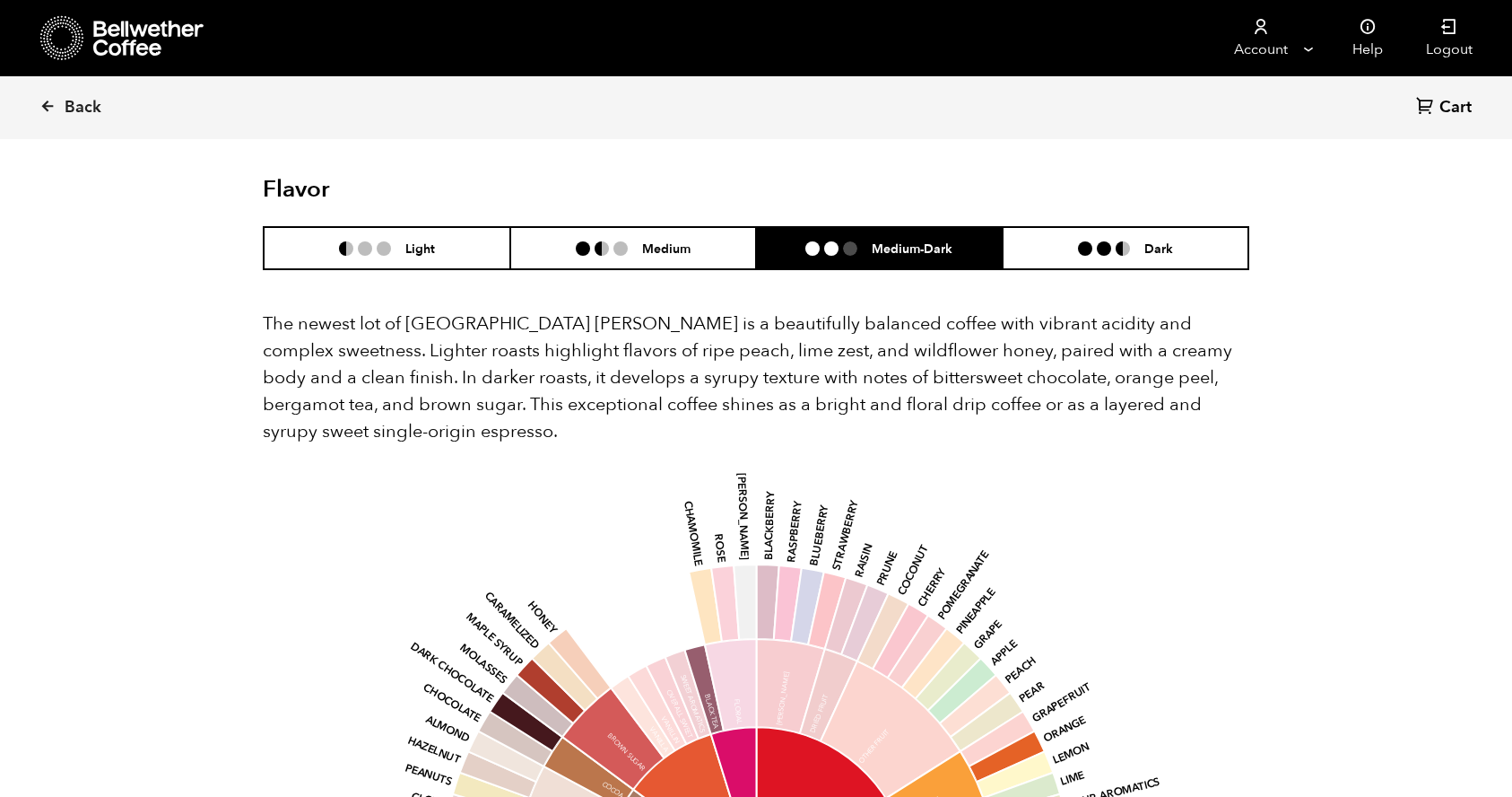
scroll to position [1346, 0]
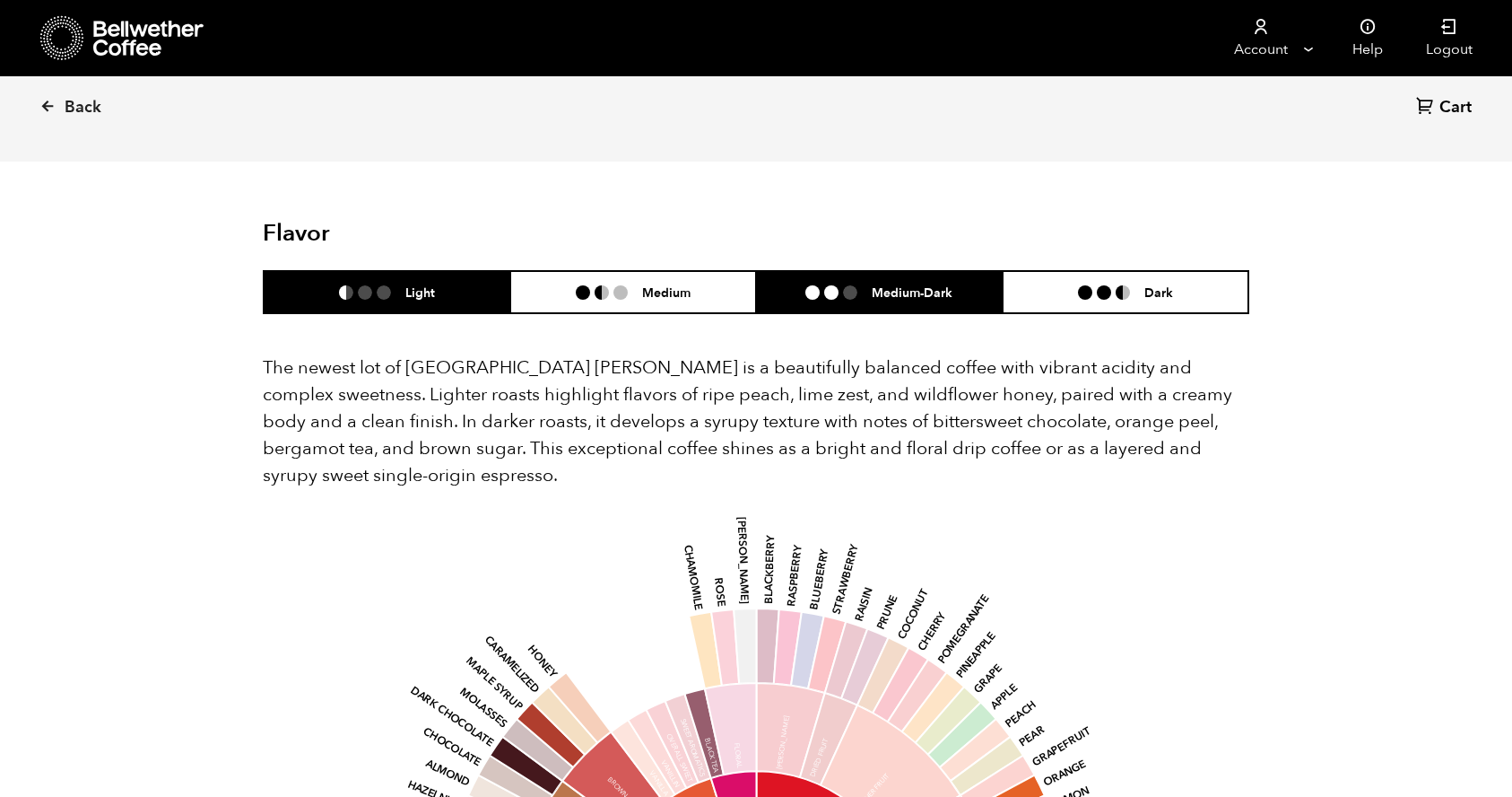
click at [405, 271] on li "Light" at bounding box center [387, 292] width 247 height 42
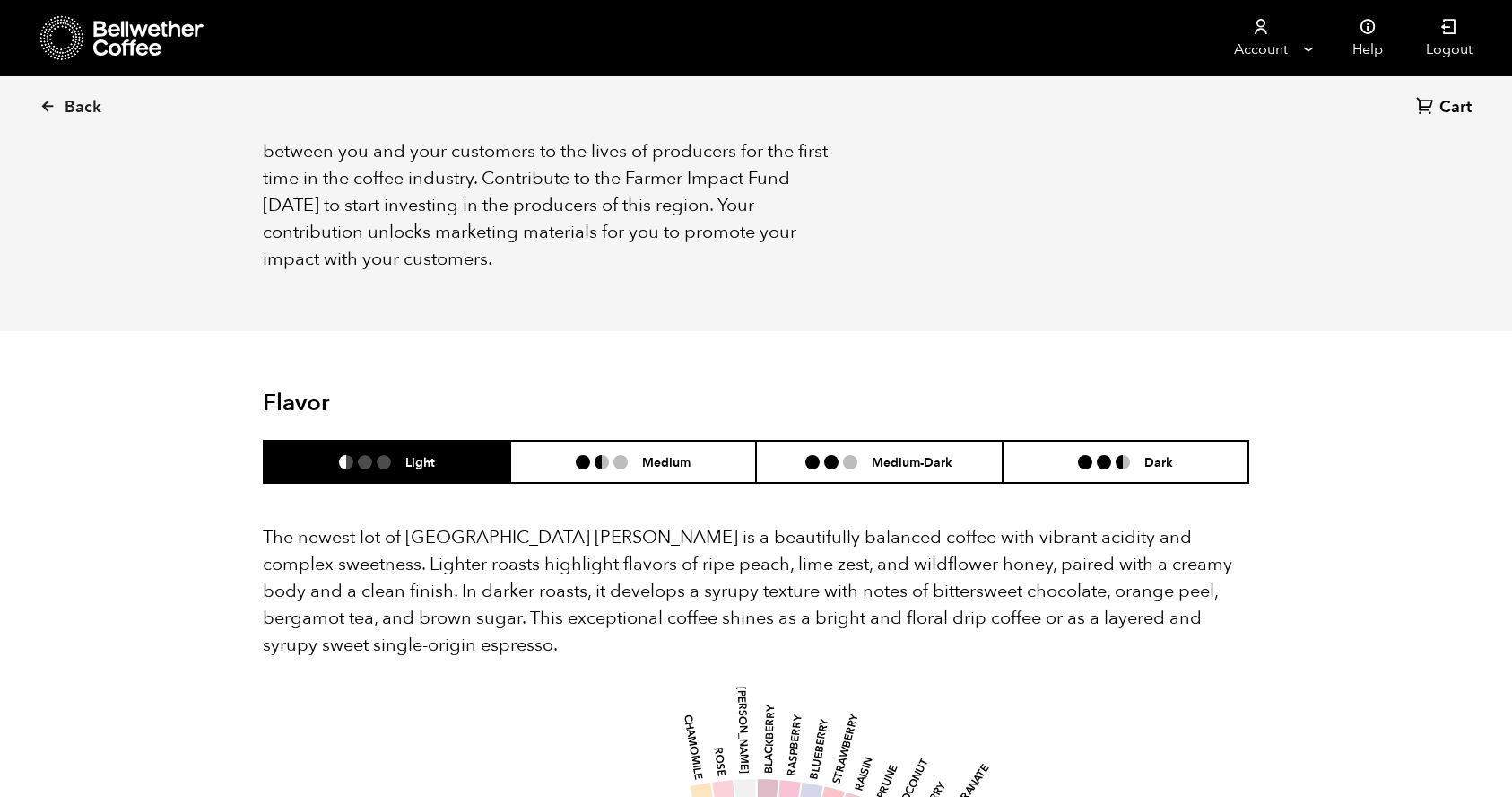
scroll to position [1115, 0]
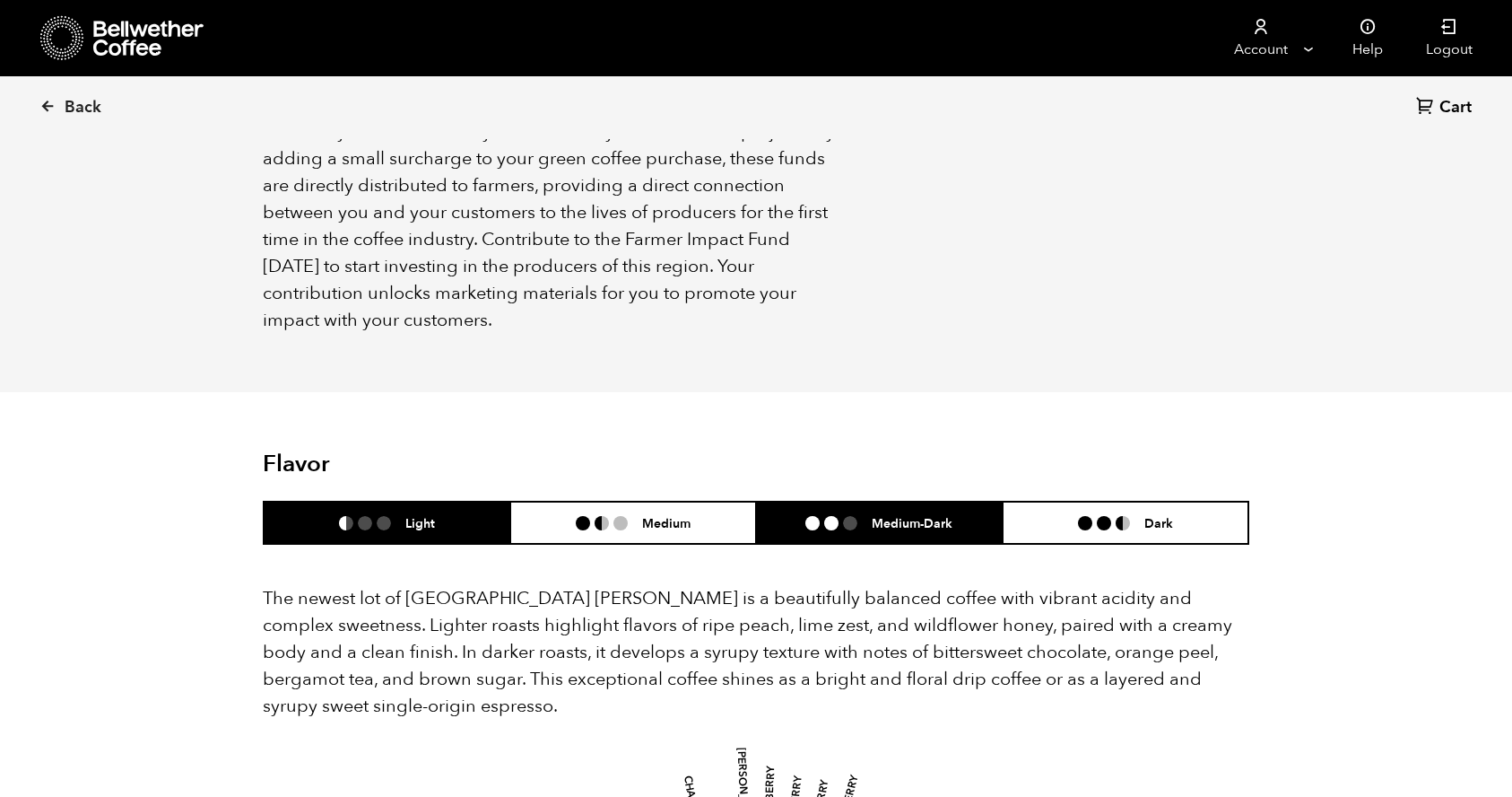
click at [872, 515] on h6 "Medium-Dark" at bounding box center [912, 523] width 81 height 15
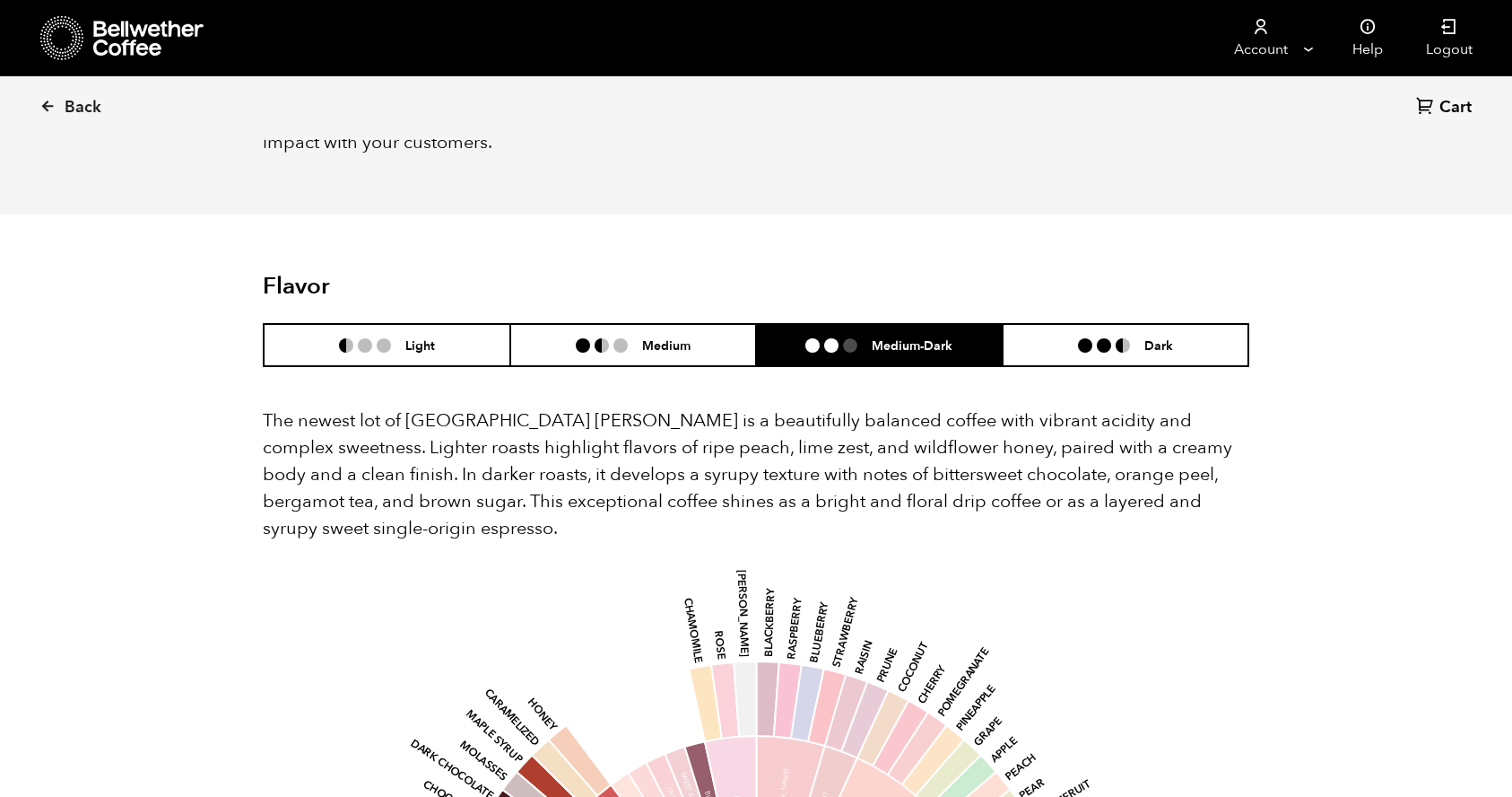
scroll to position [1291, 0]
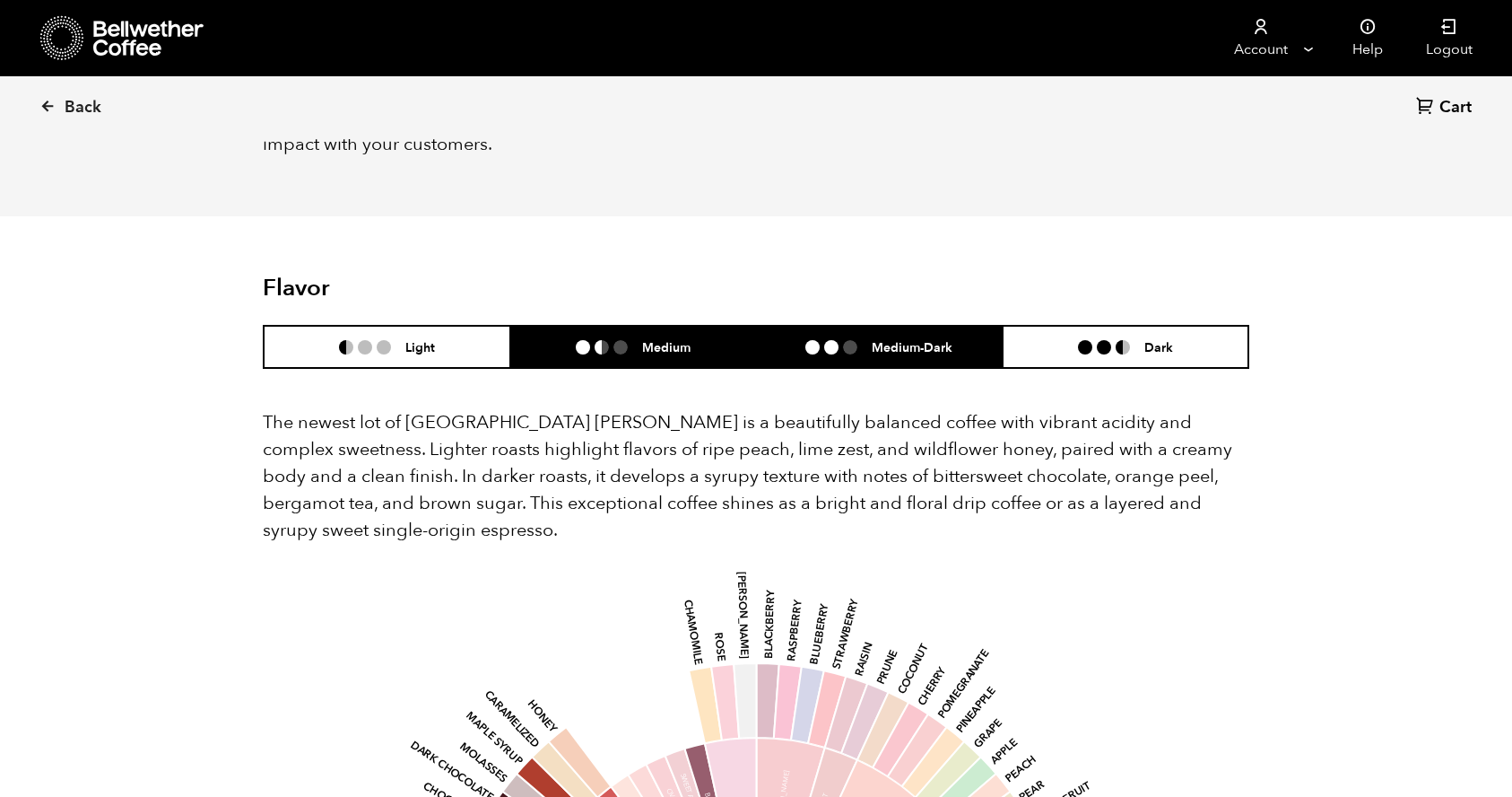
click at [664, 339] on h6 "Medium" at bounding box center [666, 346] width 49 height 15
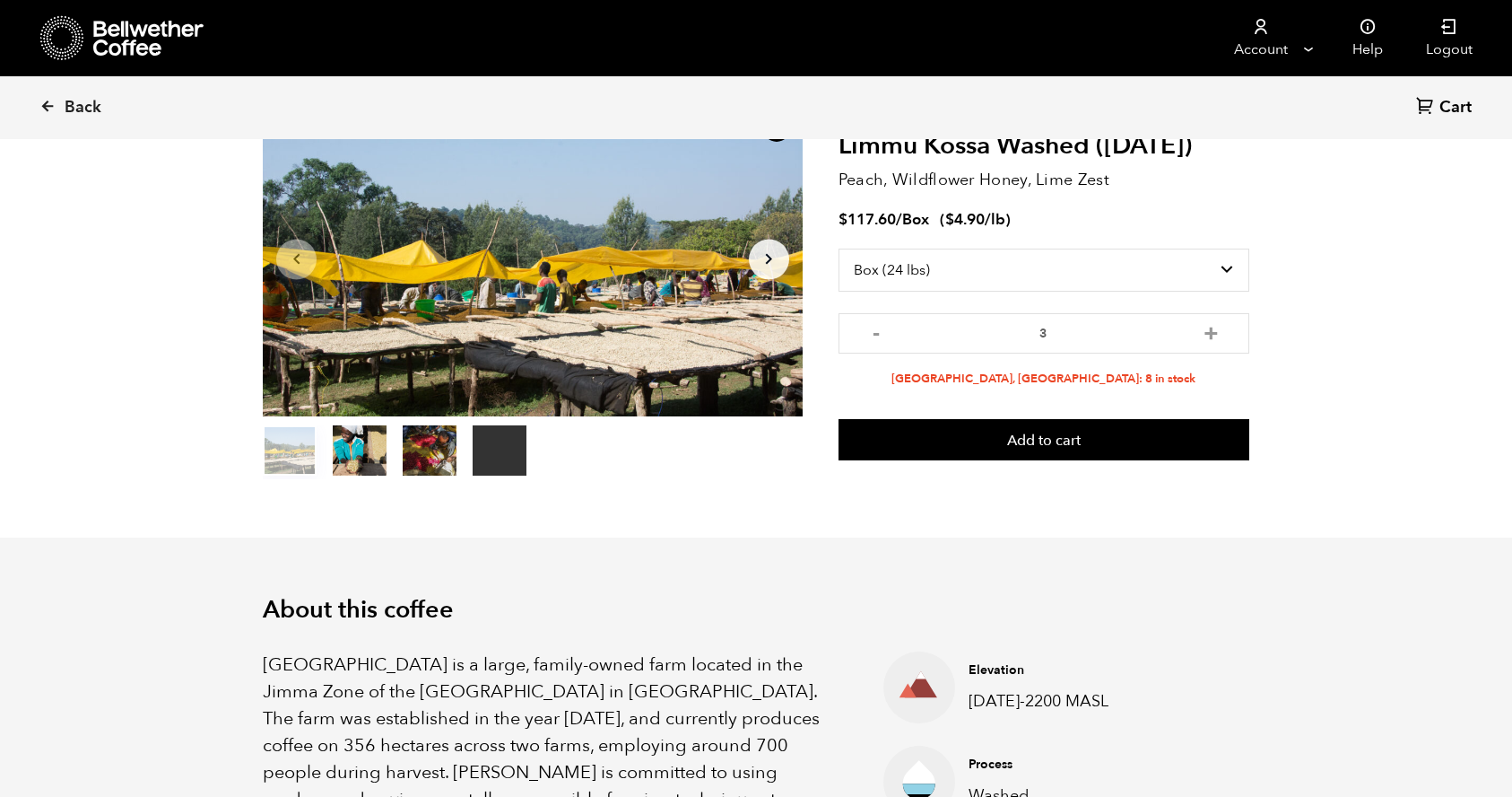
scroll to position [0, 0]
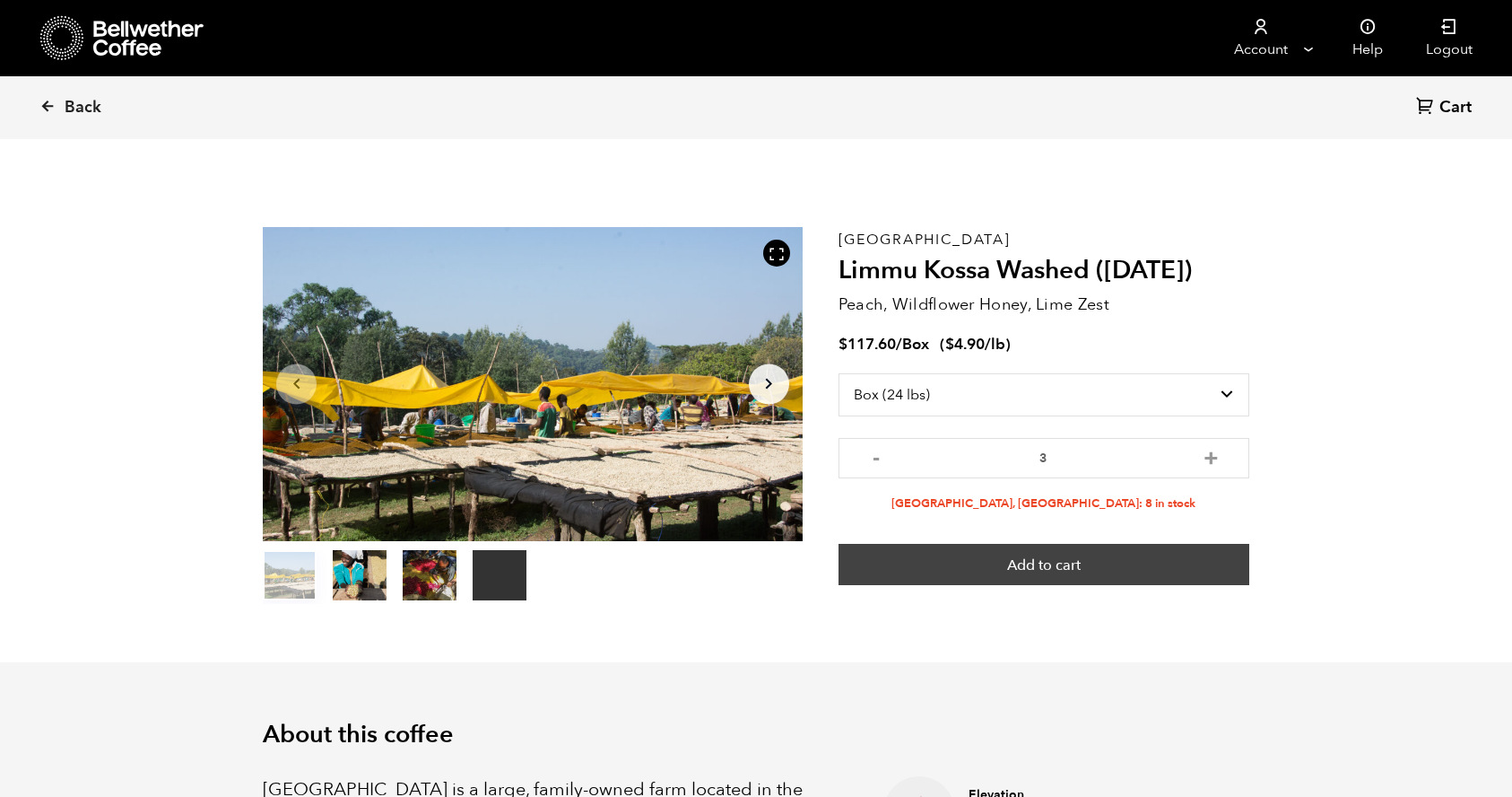
click at [1049, 565] on button "Add to cart" at bounding box center [1045, 564] width 411 height 41
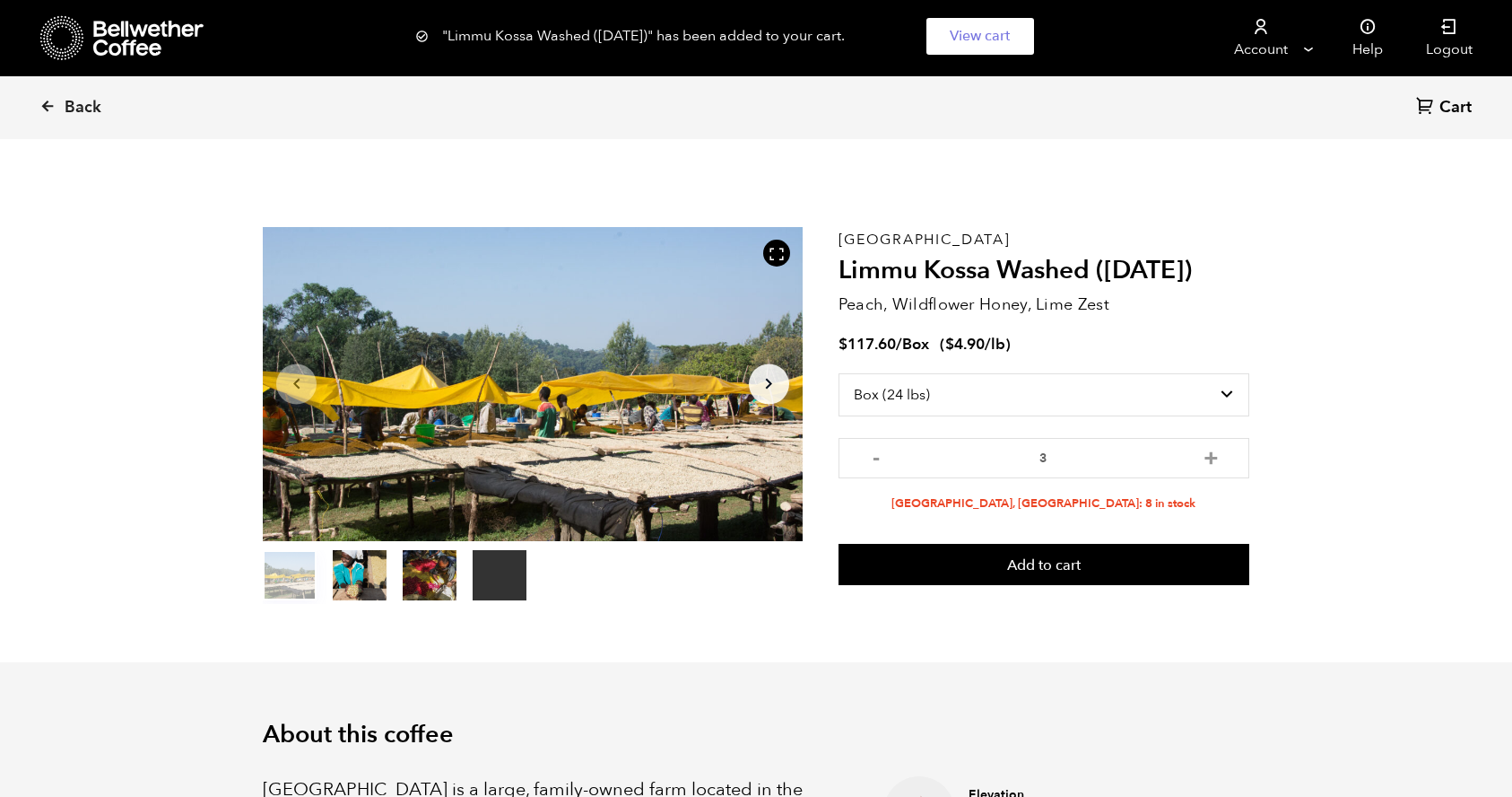
click at [726, 34] on div ""Limmu Kossa Washed (OCT 24)" has been added to your cart. View cart" at bounding box center [756, 36] width 681 height 37
click at [984, 39] on link "View cart" at bounding box center [980, 36] width 108 height 37
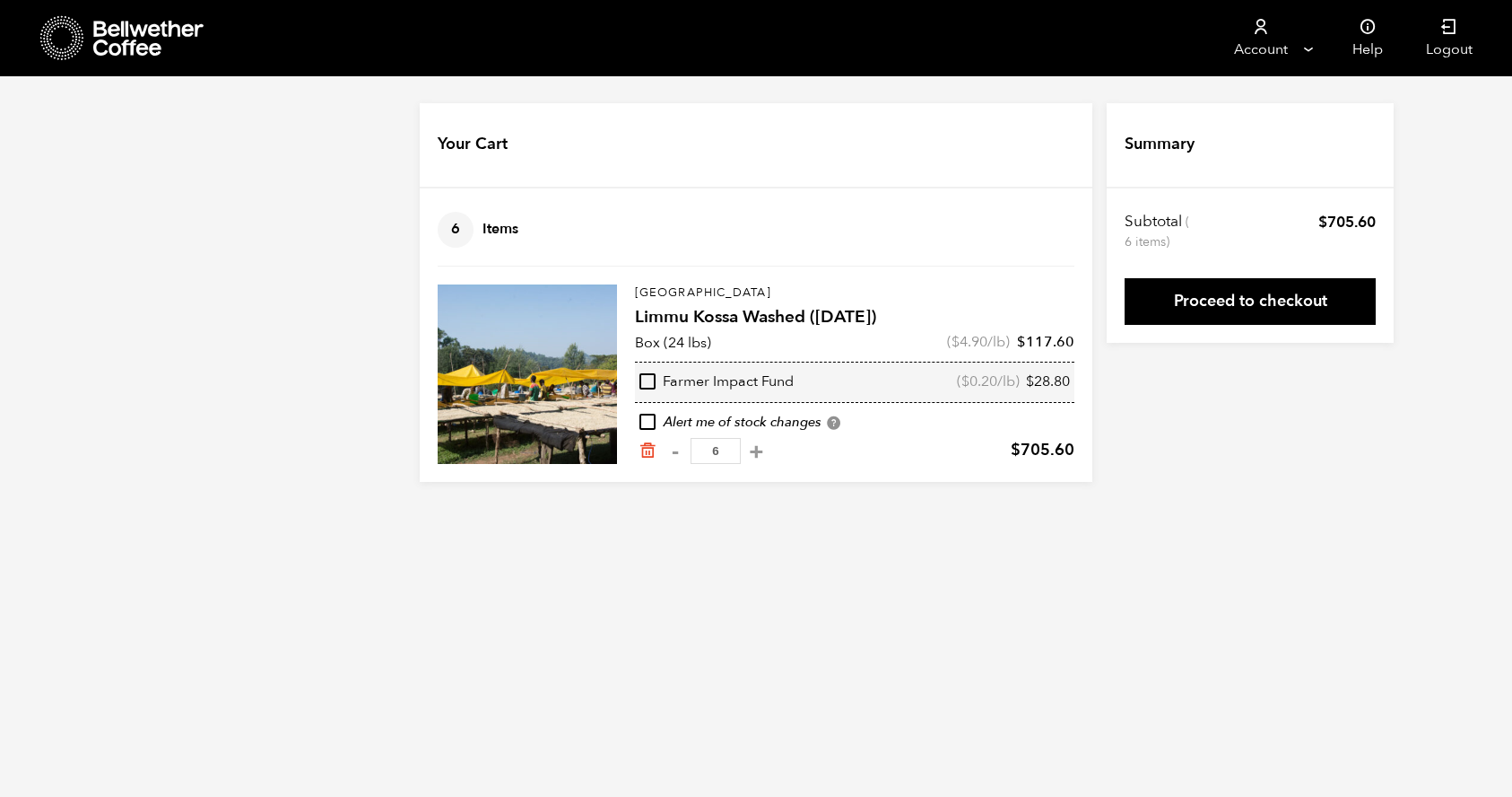
click at [452, 236] on span "6" at bounding box center [455, 230] width 36 height 36
click at [673, 452] on button "-" at bounding box center [675, 451] width 23 height 18
type input "5"
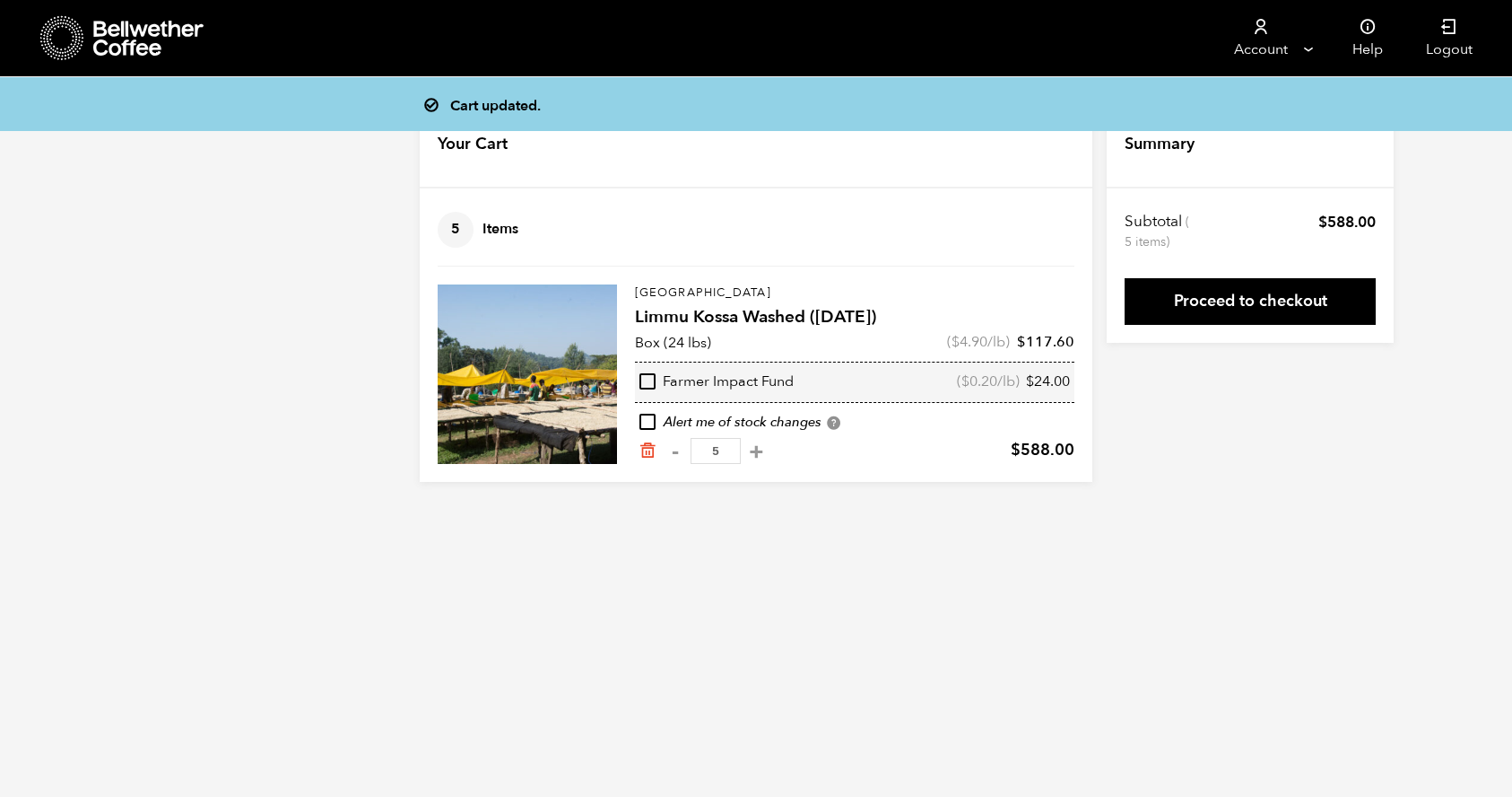
click at [673, 452] on button "-" at bounding box center [675, 451] width 23 height 18
type input "4"
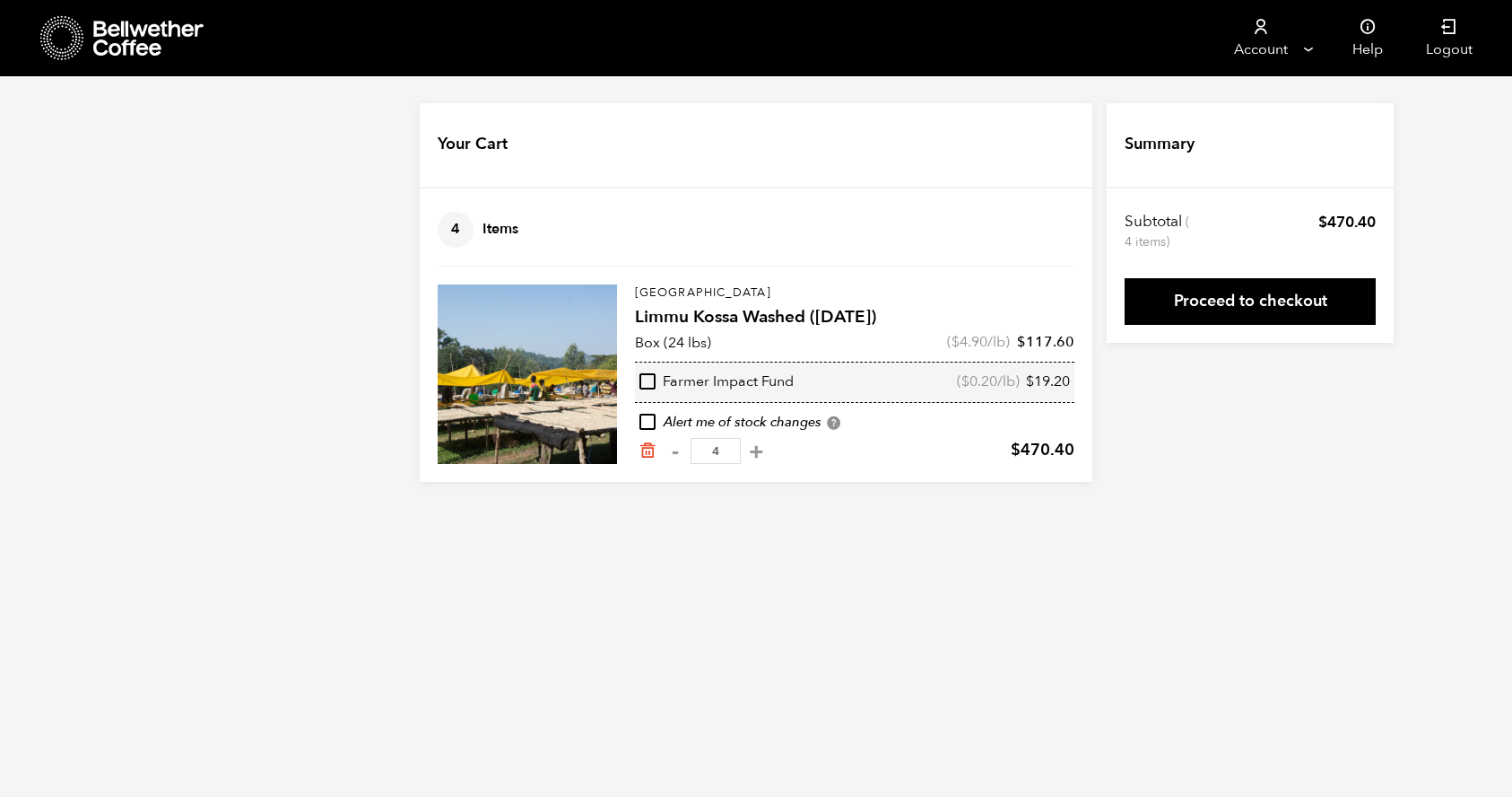
click at [673, 452] on button "-" at bounding box center [675, 451] width 23 height 18
type input "3"
click at [650, 378] on input "checkbox" at bounding box center [647, 381] width 16 height 16
checkbox input "true"
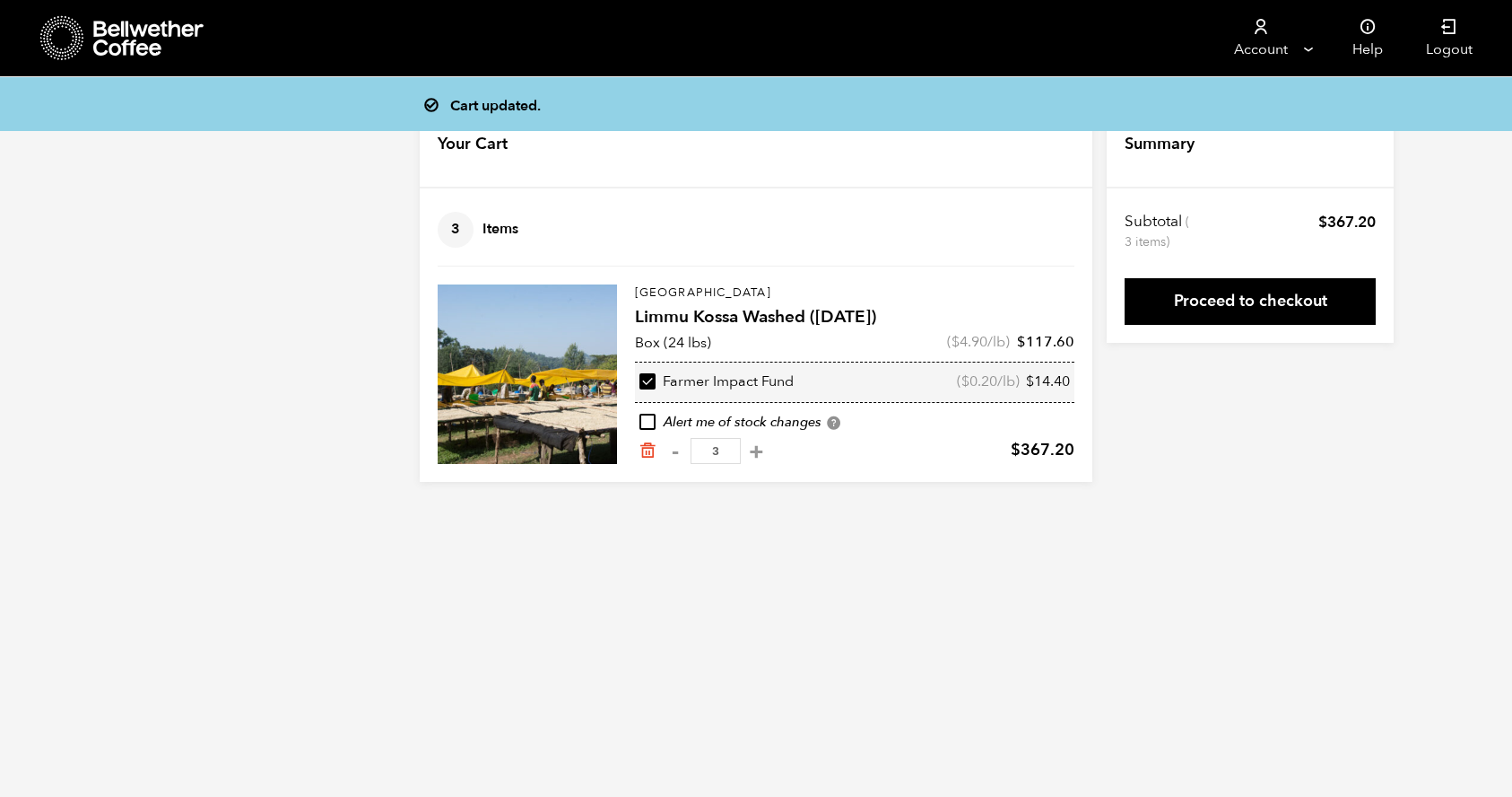
click at [646, 381] on input "checkbox" at bounding box center [647, 381] width 16 height 16
checkbox input "false"
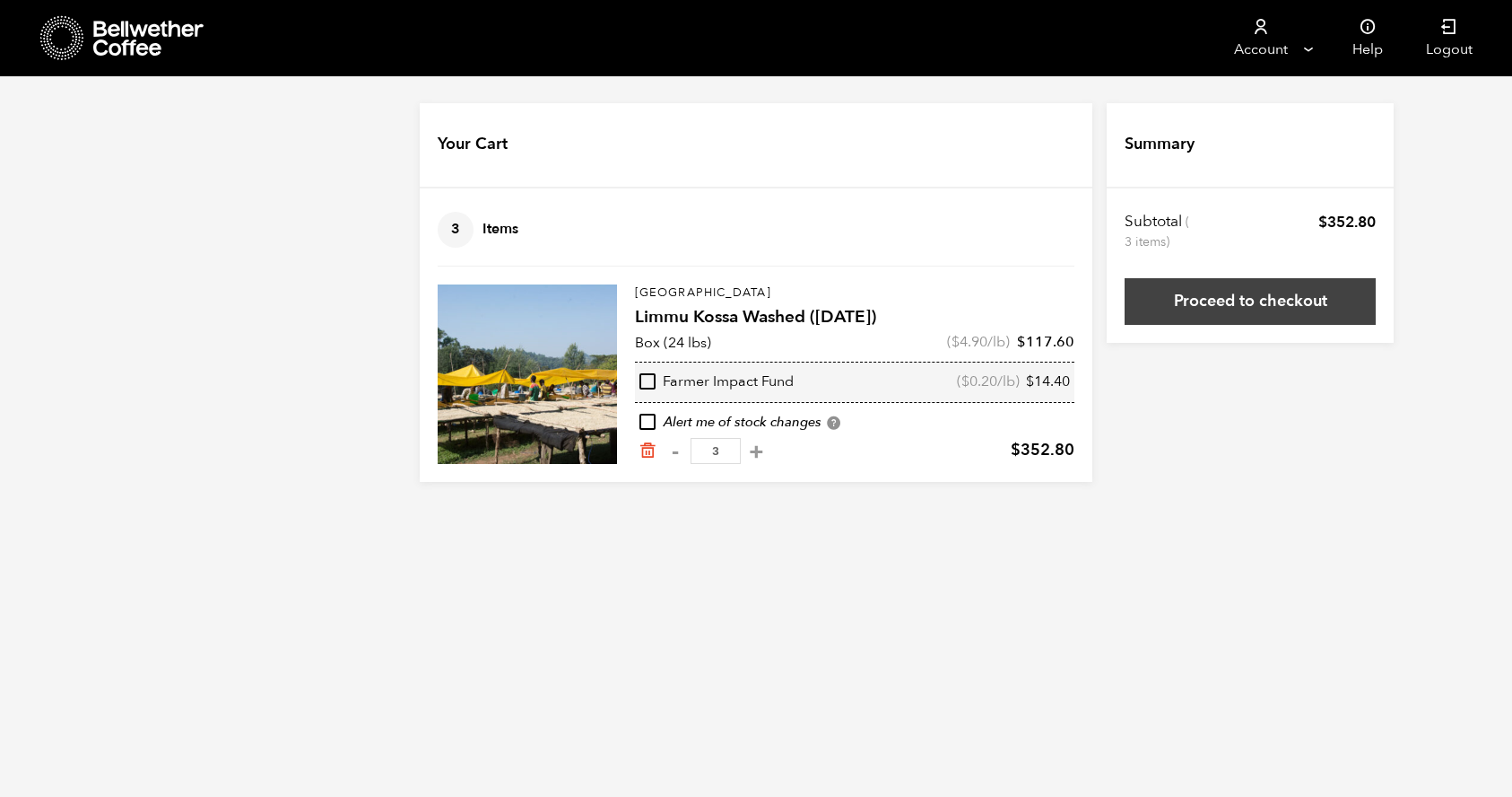
click at [1245, 305] on link "Proceed to checkout" at bounding box center [1250, 301] width 252 height 47
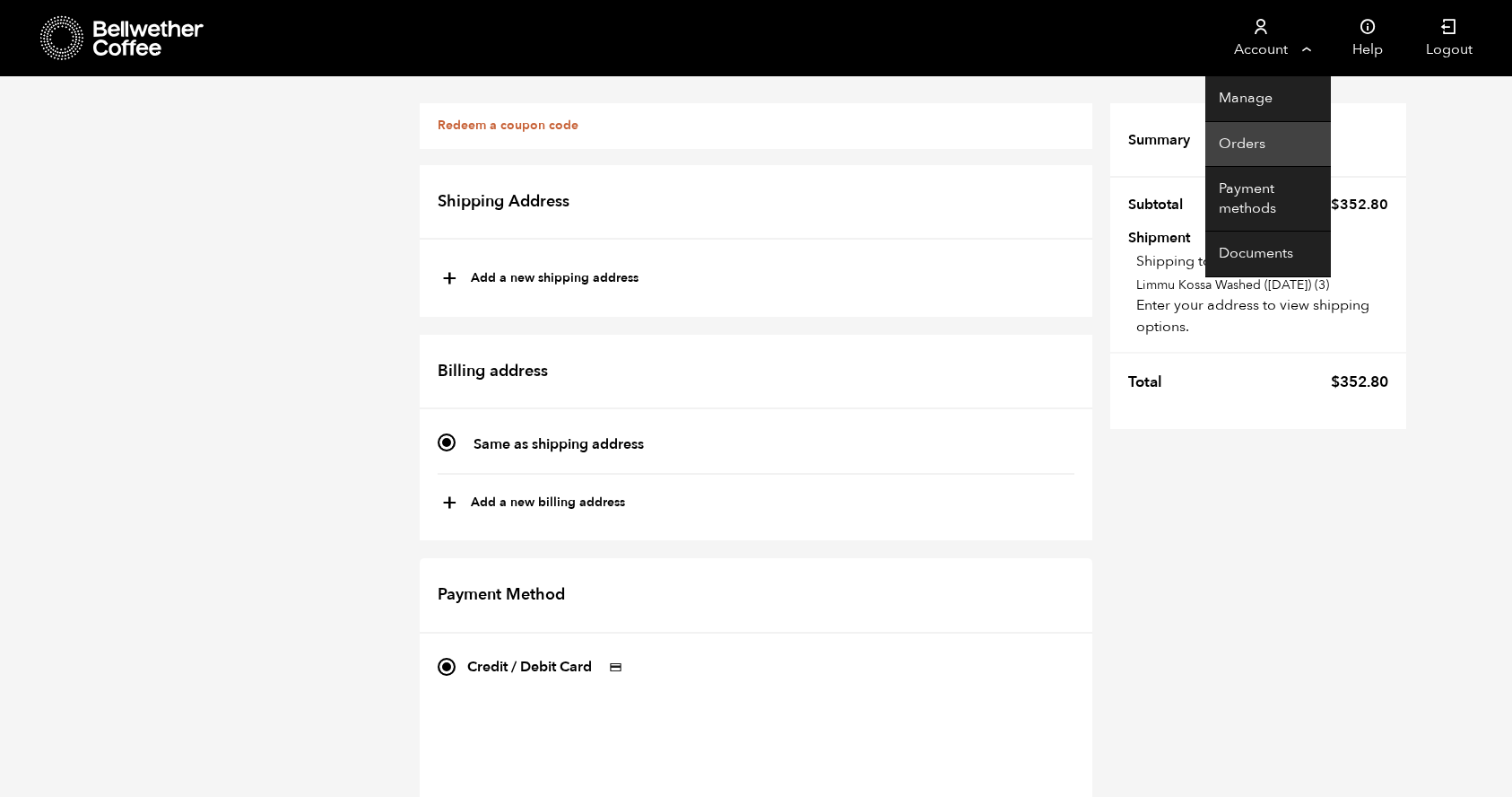
click at [1239, 144] on link "Orders" at bounding box center [1268, 145] width 126 height 46
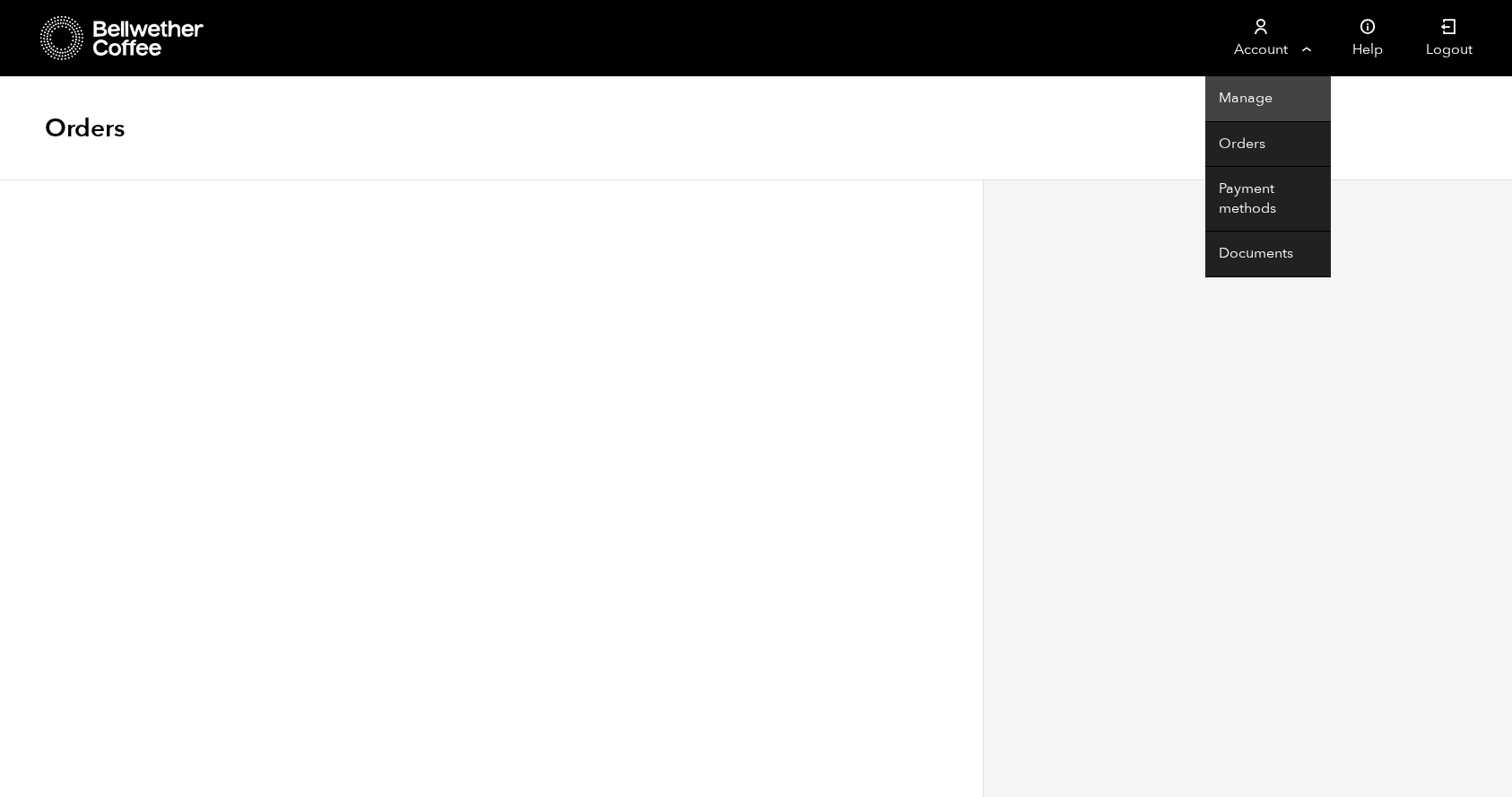
click at [1247, 97] on link "Manage" at bounding box center [1268, 99] width 126 height 46
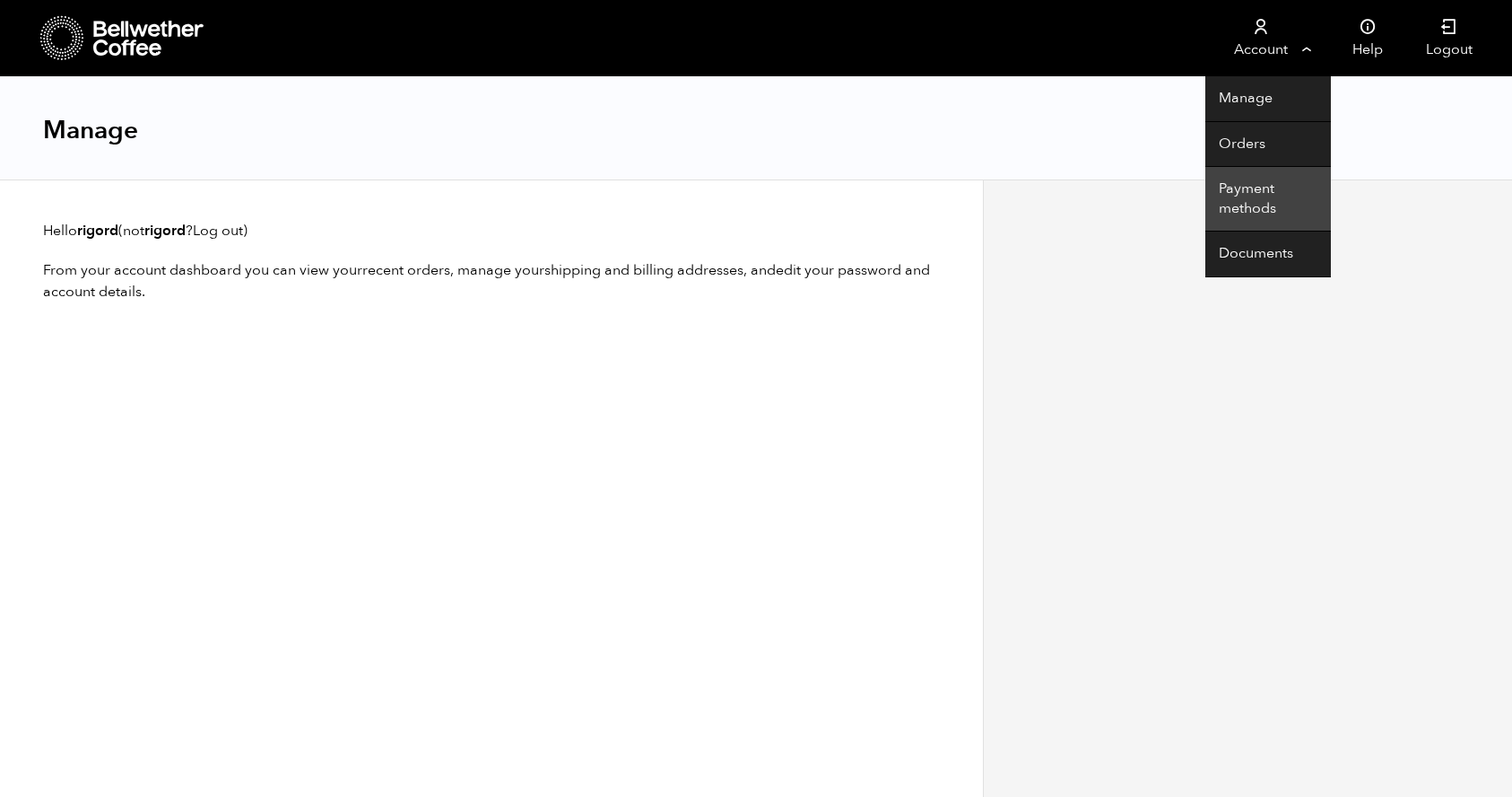
click at [1245, 193] on link "Payment methods" at bounding box center [1268, 199] width 126 height 65
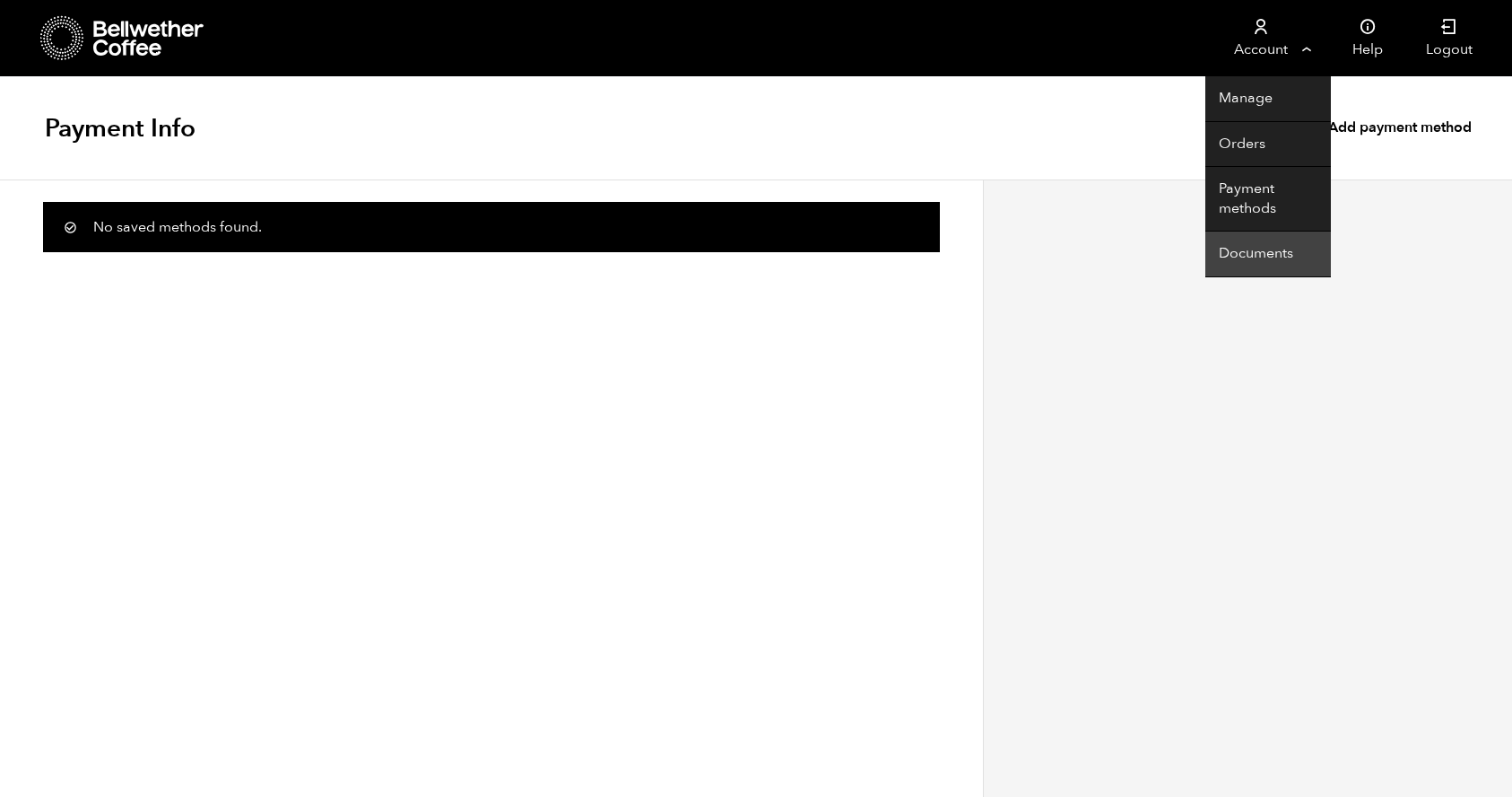
click at [1233, 260] on link "Documents" at bounding box center [1268, 254] width 126 height 46
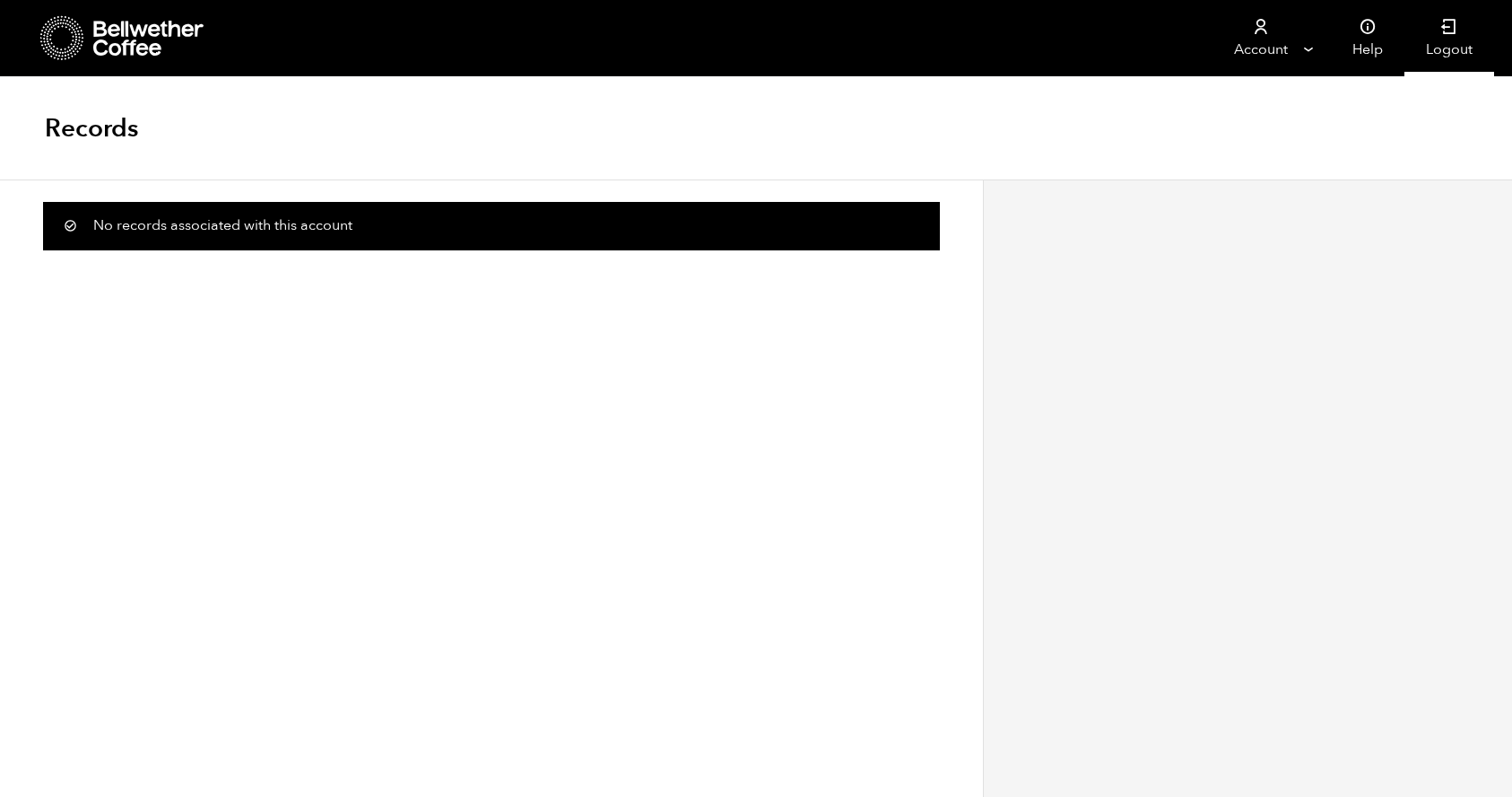
click at [1443, 34] on icon at bounding box center [1449, 26] width 18 height 18
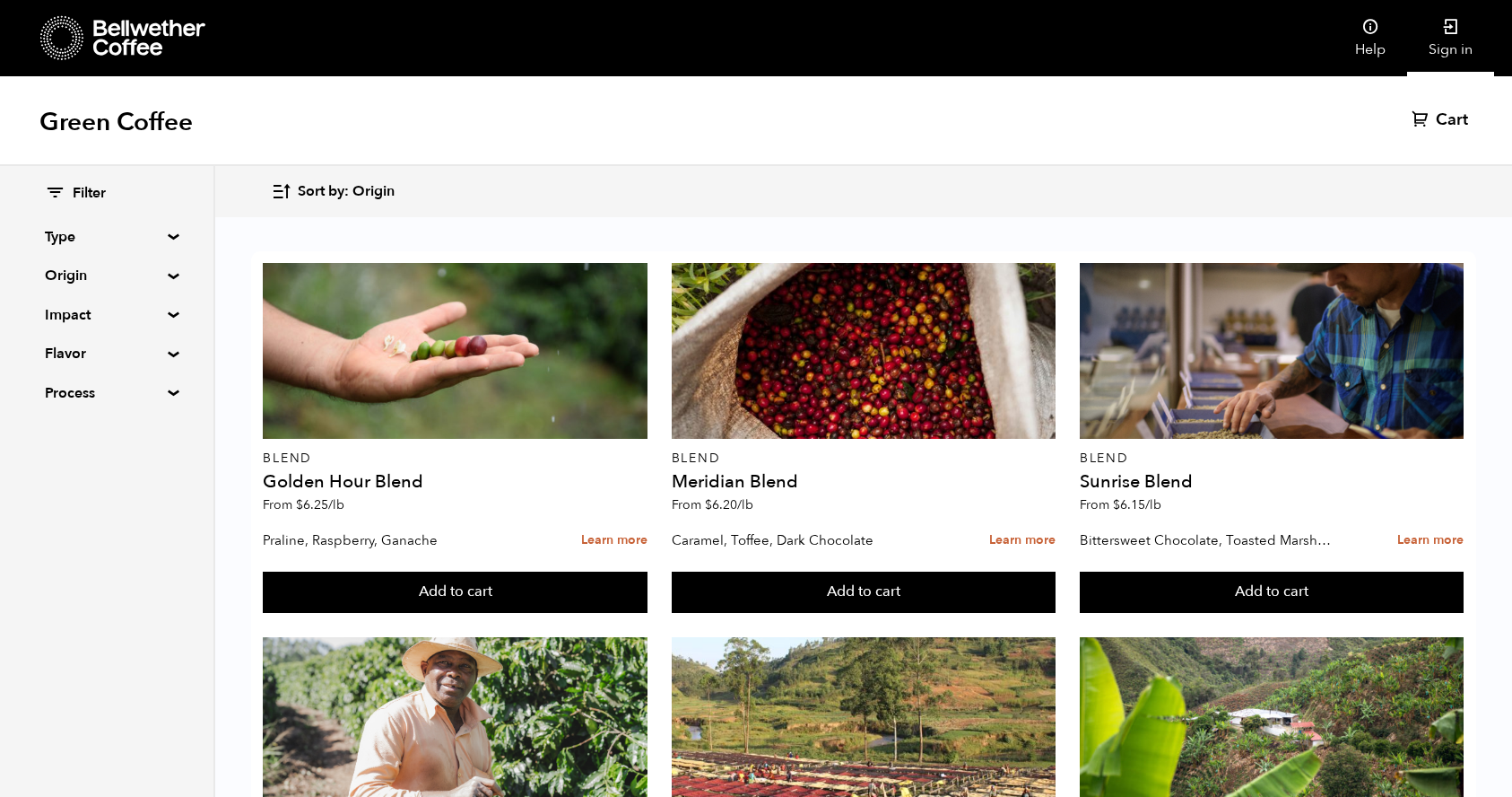
click at [1454, 23] on icon at bounding box center [1451, 26] width 18 height 18
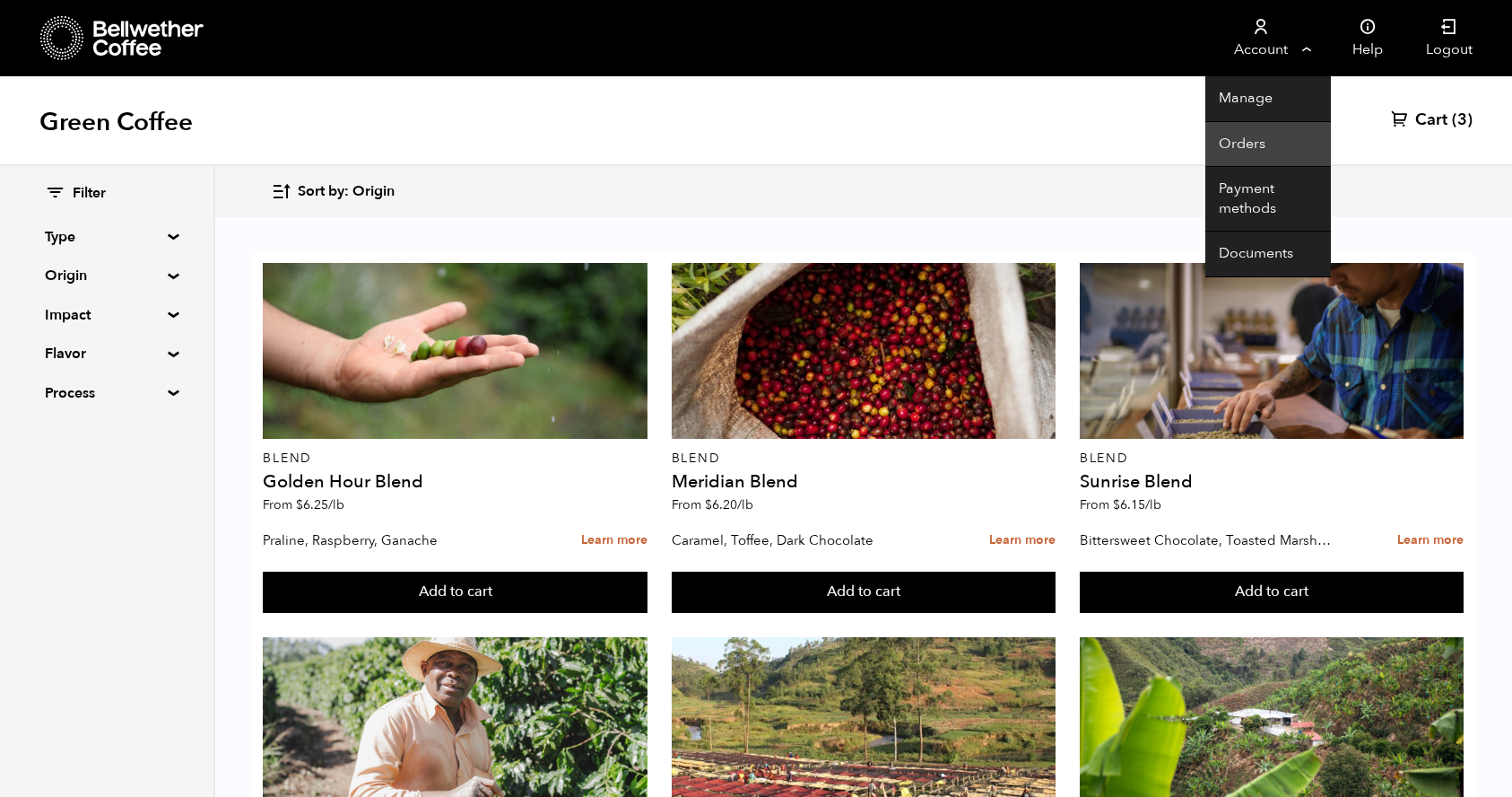
click at [1239, 145] on link "Orders" at bounding box center [1268, 145] width 126 height 46
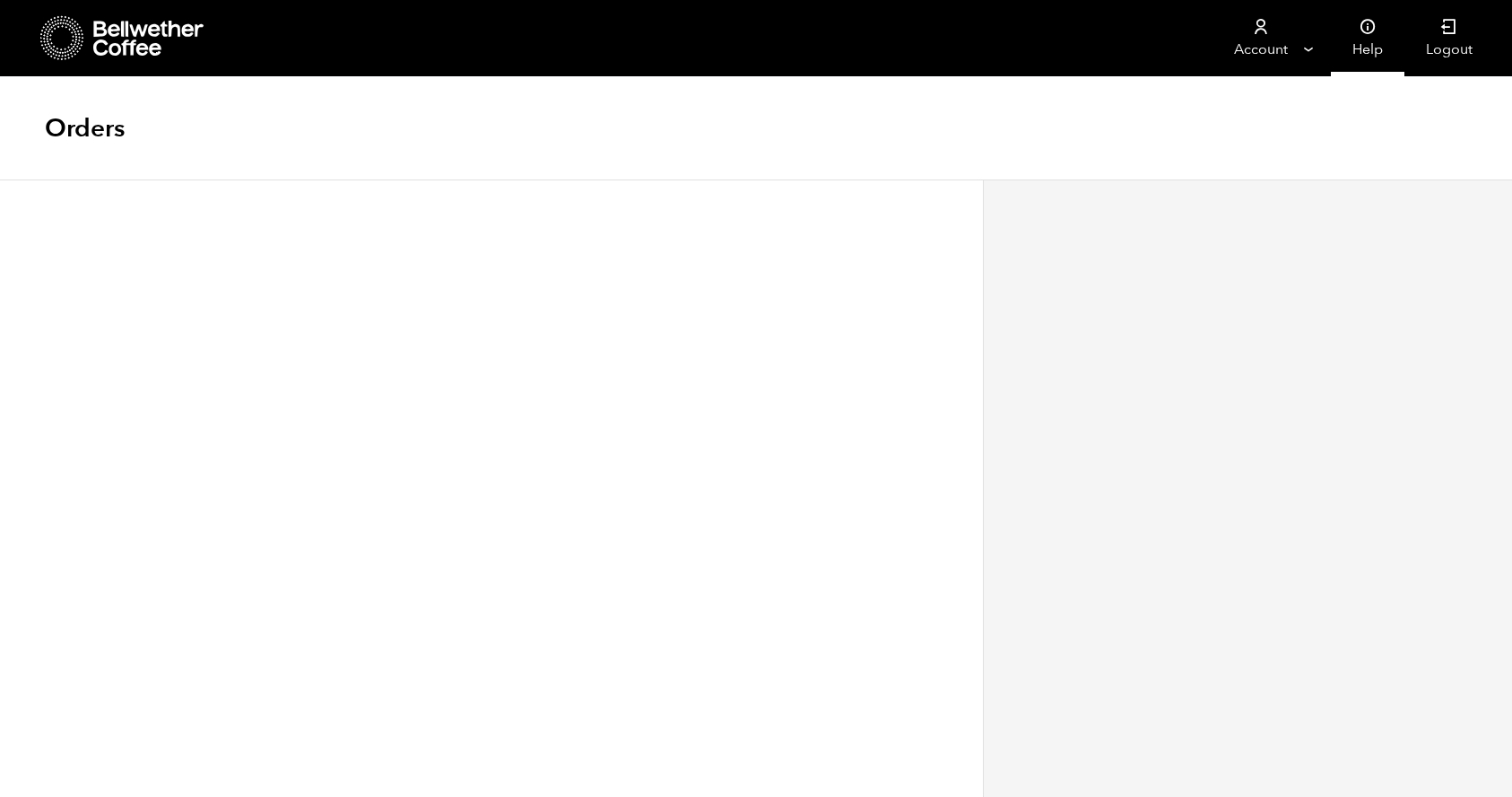
click at [1370, 31] on icon at bounding box center [1367, 26] width 18 height 18
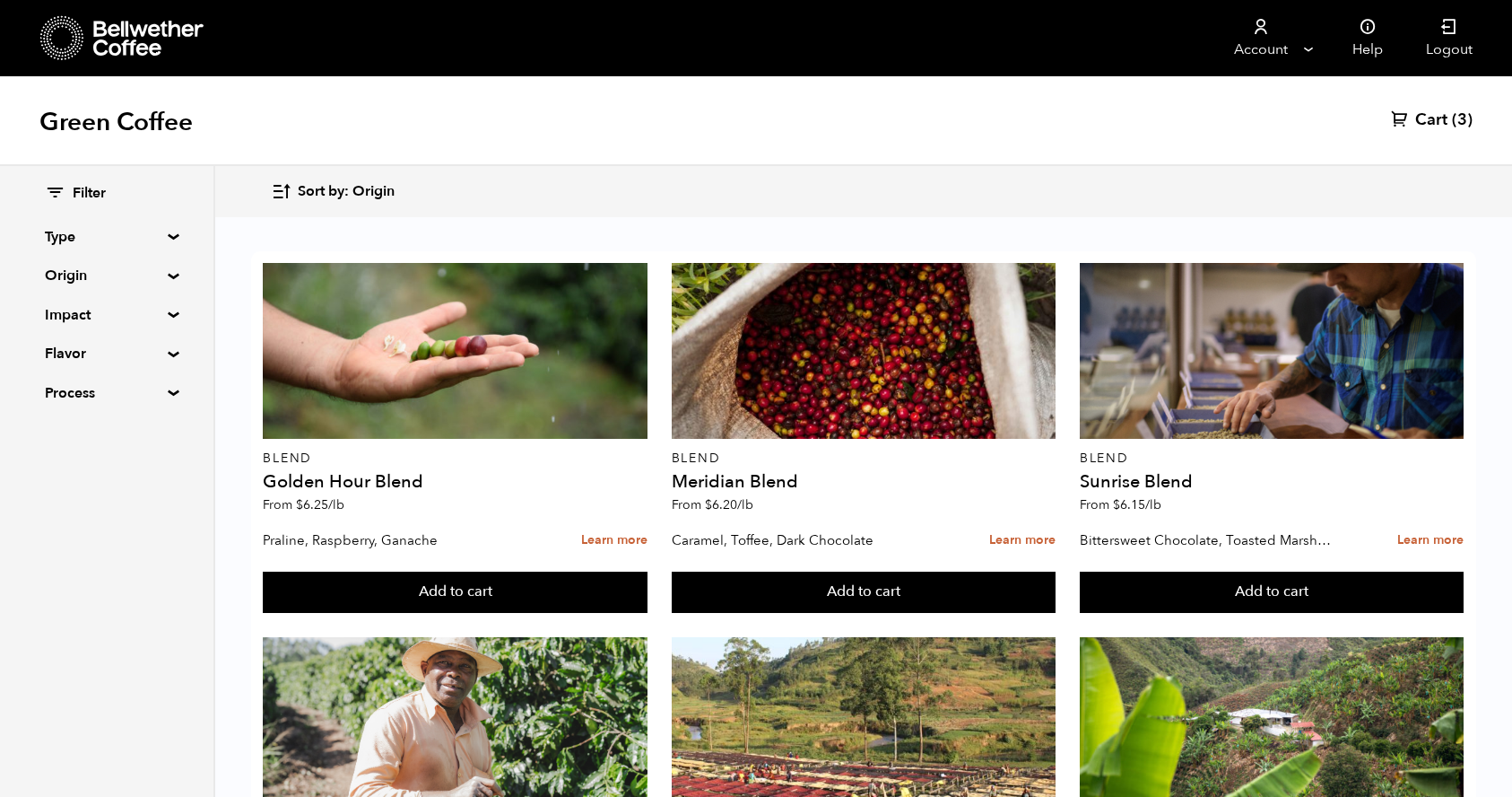
click at [163, 392] on summary "Process" at bounding box center [107, 392] width 124 height 22
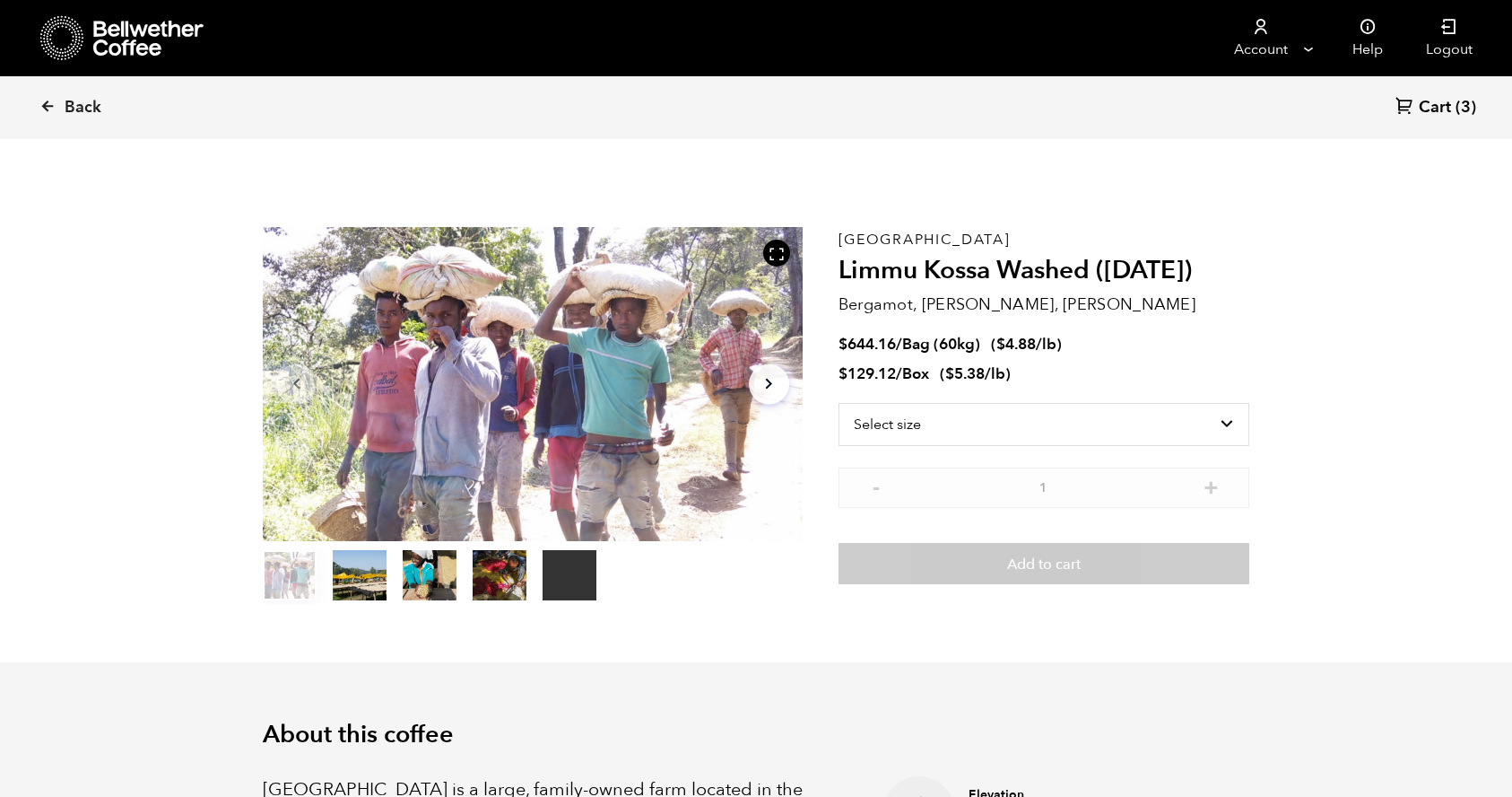
scroll to position [780, 955]
click at [941, 344] on span "Bag (60kg)" at bounding box center [940, 345] width 78 height 21
click at [1161, 429] on select "Select size Bag (60kg) (132 lbs) Box (24 lbs)" at bounding box center [1045, 424] width 411 height 43
click at [1048, 395] on select "Select size Bag (60kg) (132 lbs) Box (24 lbs)" at bounding box center [1045, 395] width 411 height 43
select select "bag-3"
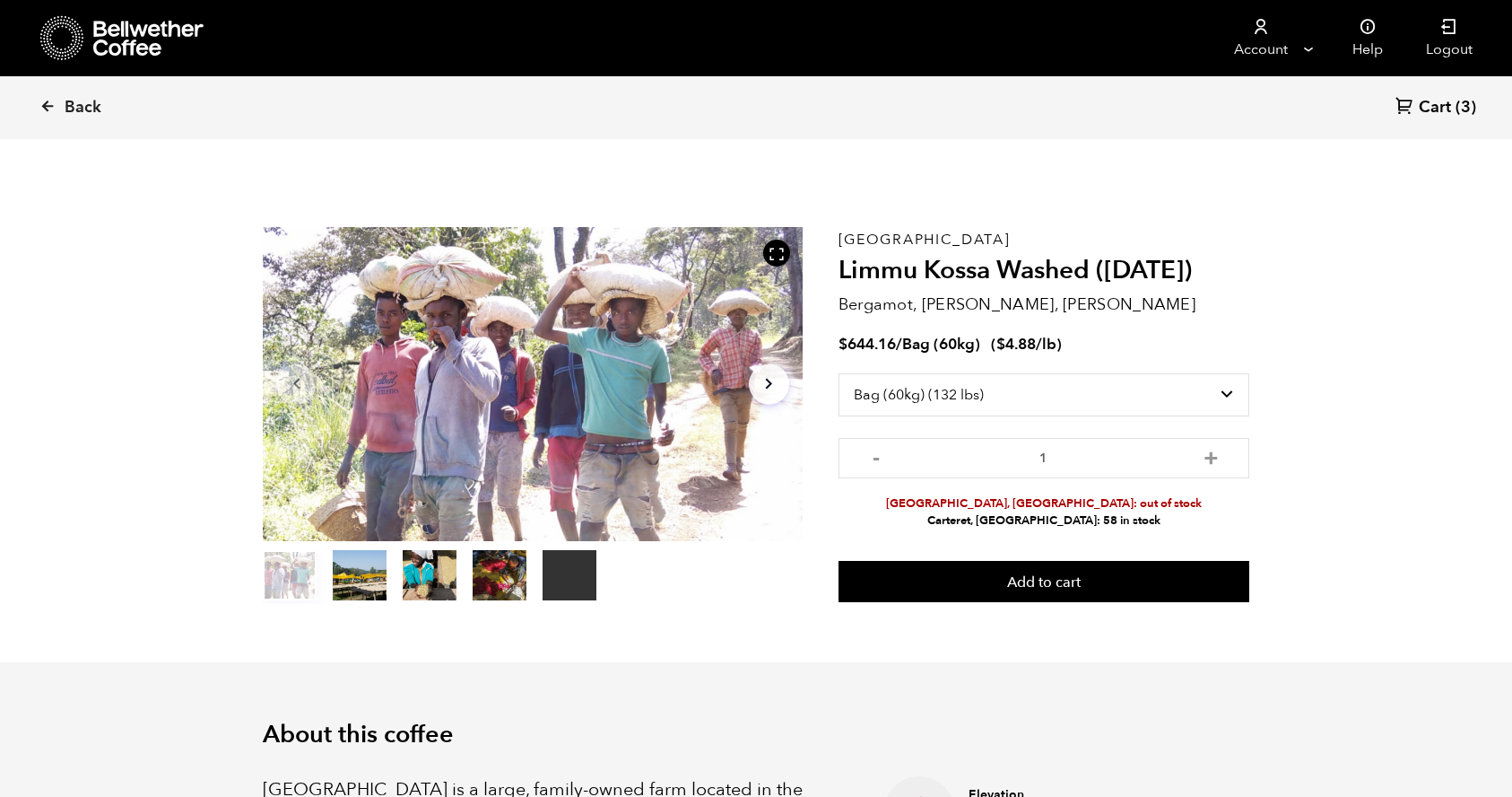
click at [1448, 112] on span "Cart" at bounding box center [1435, 107] width 32 height 22
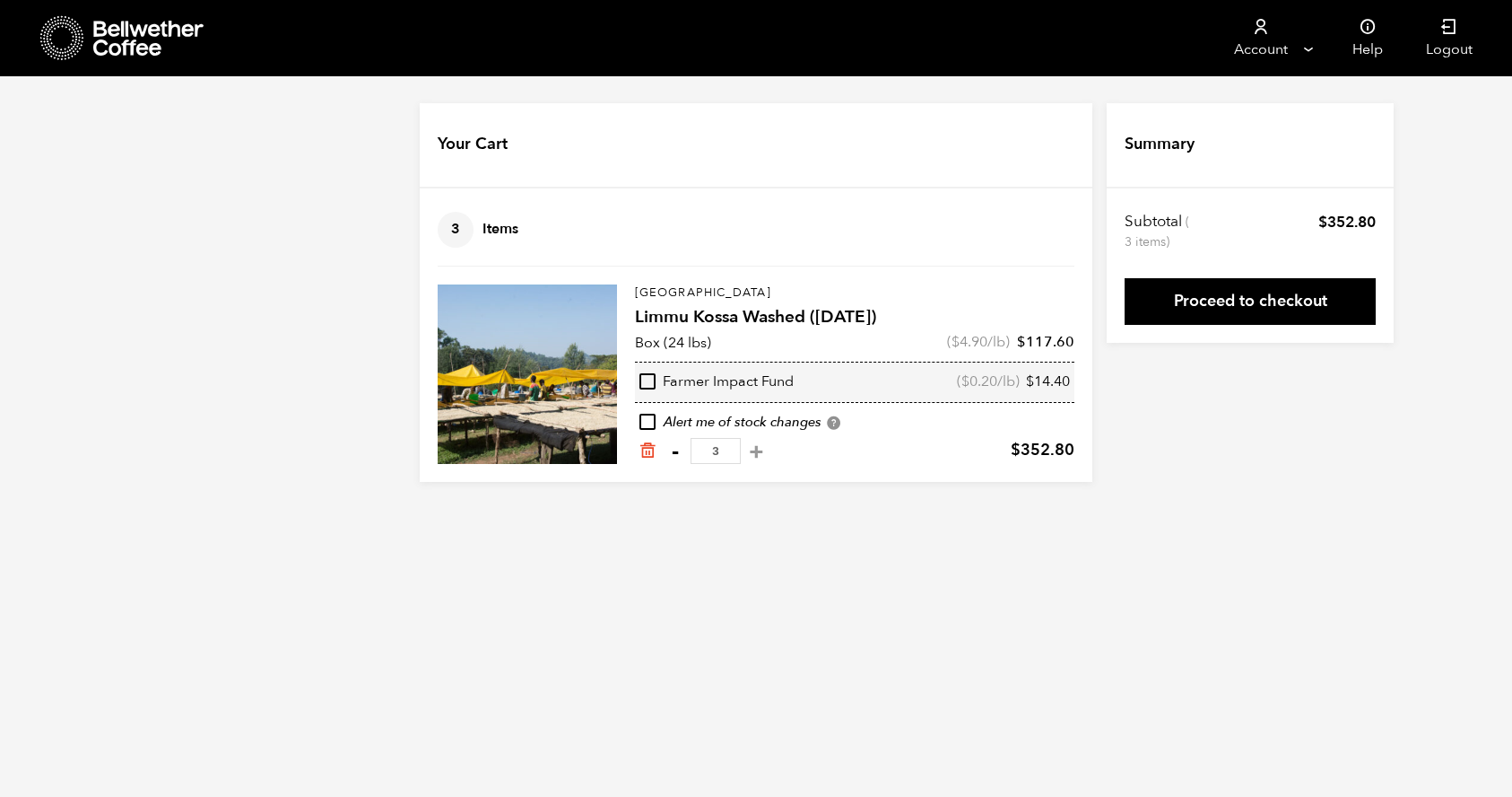
click at [678, 447] on button "-" at bounding box center [675, 451] width 23 height 18
type input "2"
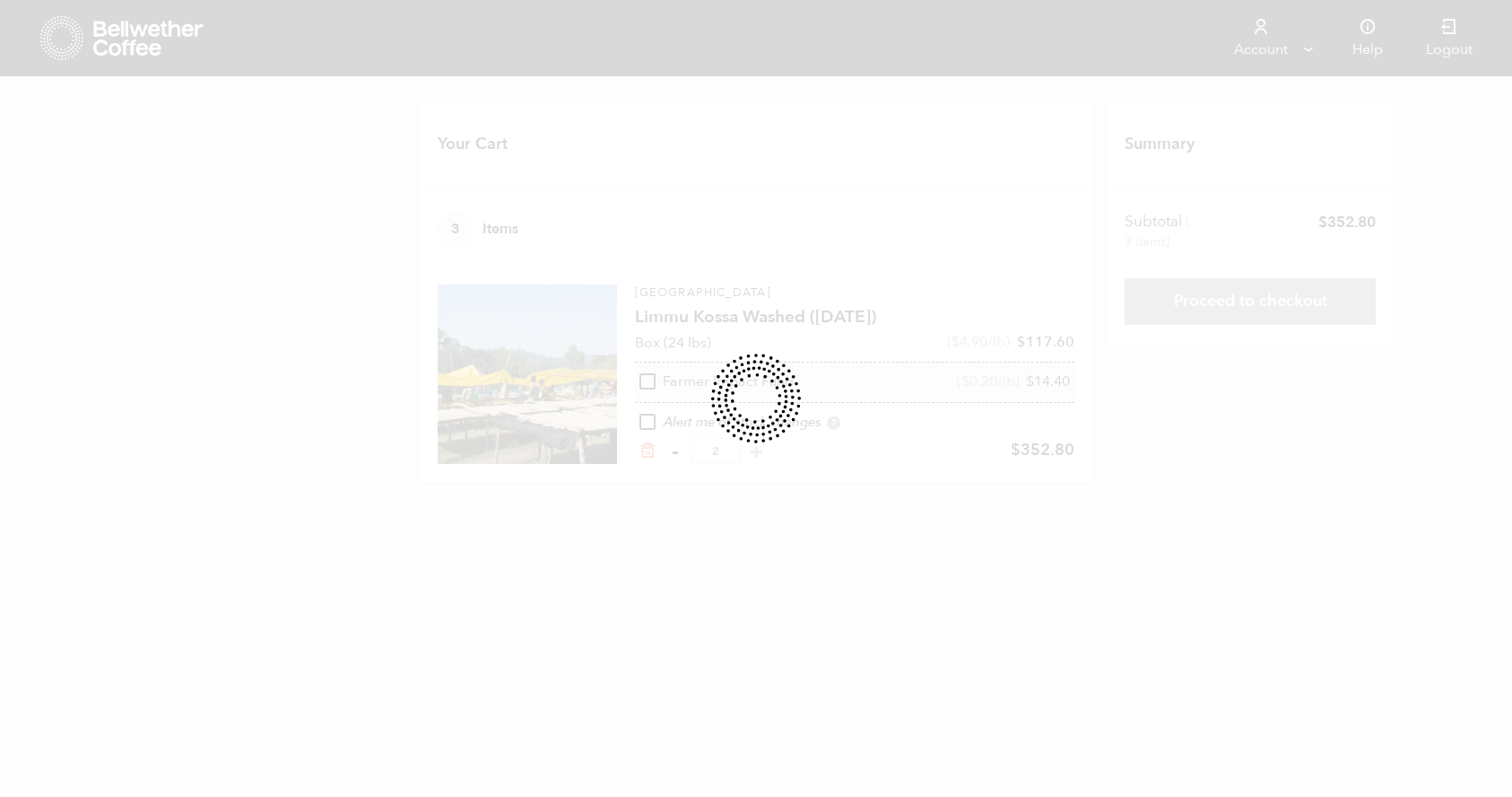
click at [678, 447] on div at bounding box center [756, 398] width 1512 height 797
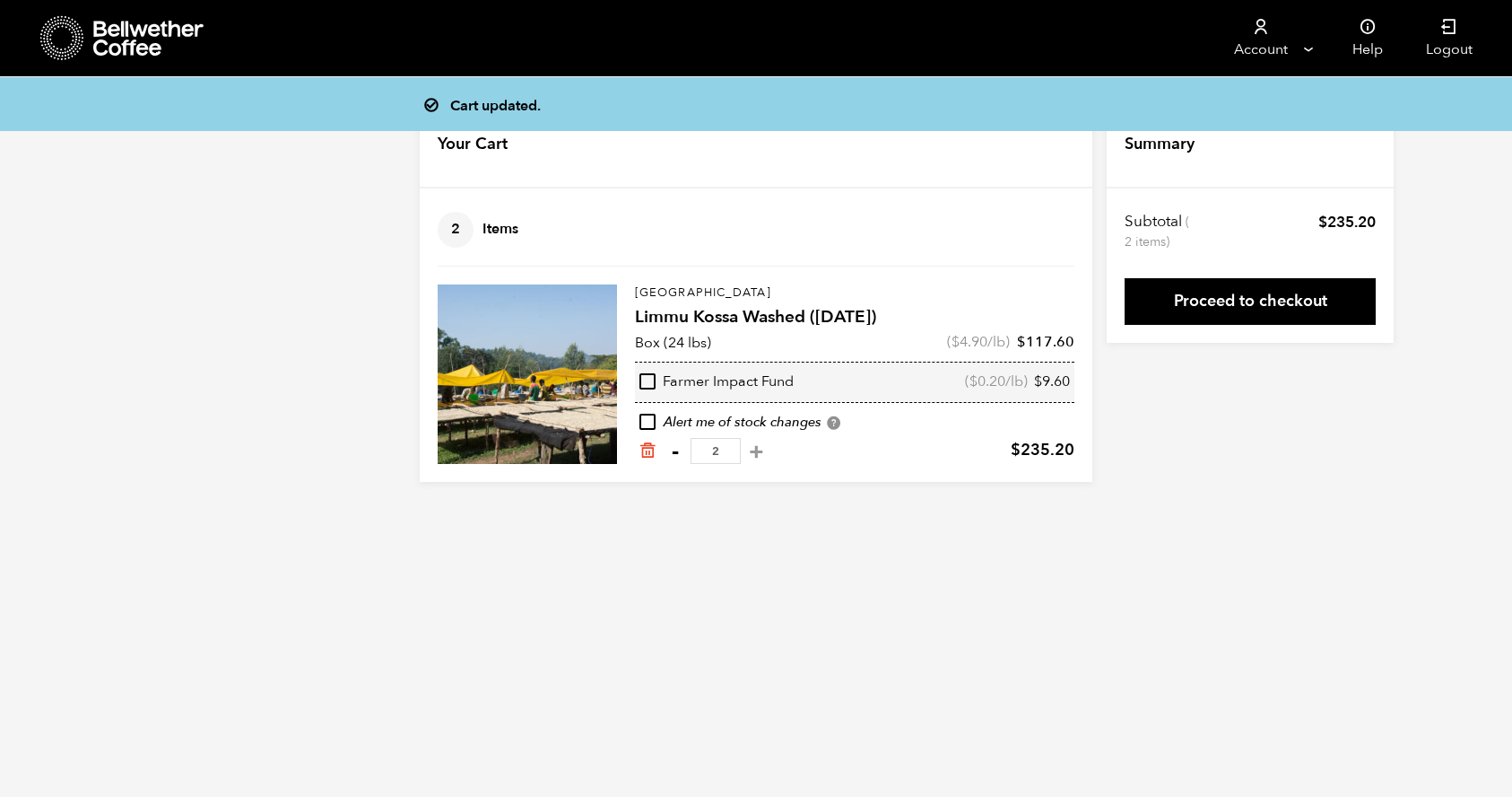
click at [673, 454] on button "-" at bounding box center [675, 451] width 23 height 18
type input "1"
click at [673, 454] on button "-" at bounding box center [675, 451] width 23 height 18
type input "0"
